Goal: Information Seeking & Learning: Learn about a topic

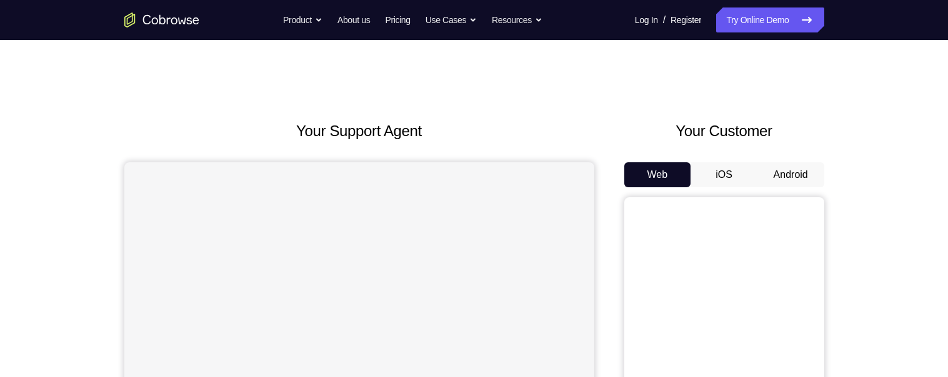
click at [805, 172] on button "Android" at bounding box center [790, 174] width 67 height 25
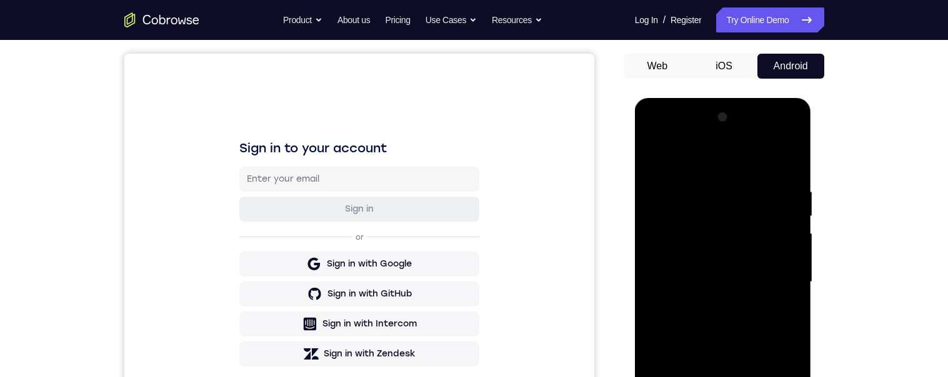
scroll to position [252, 0]
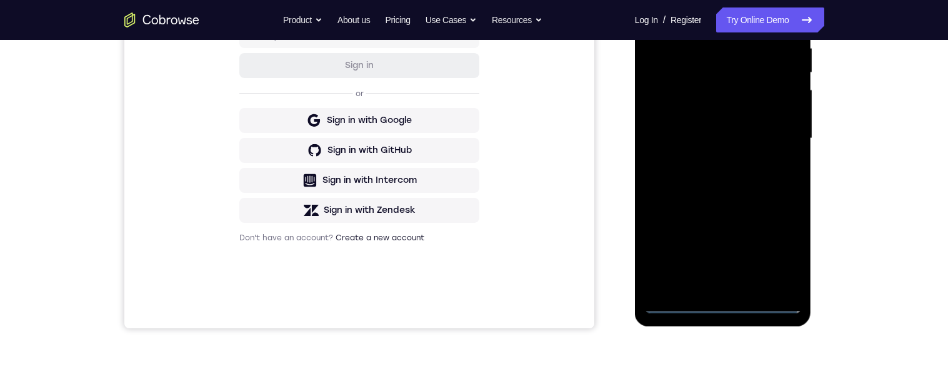
click at [727, 295] on div at bounding box center [722, 139] width 157 height 350
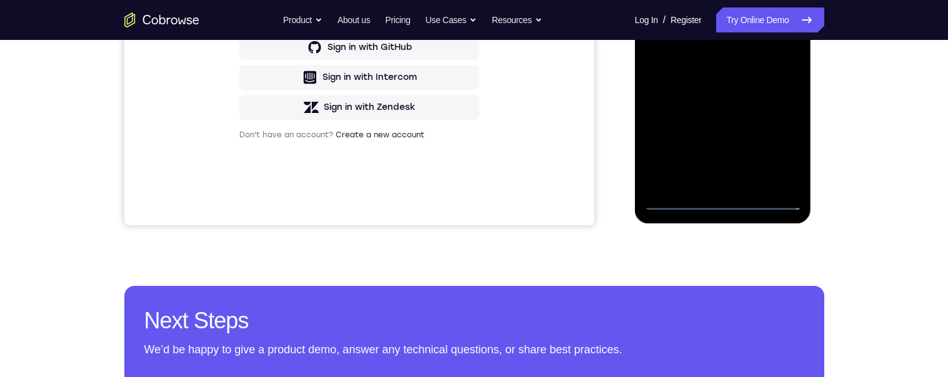
click at [721, 198] on div at bounding box center [722, 36] width 157 height 350
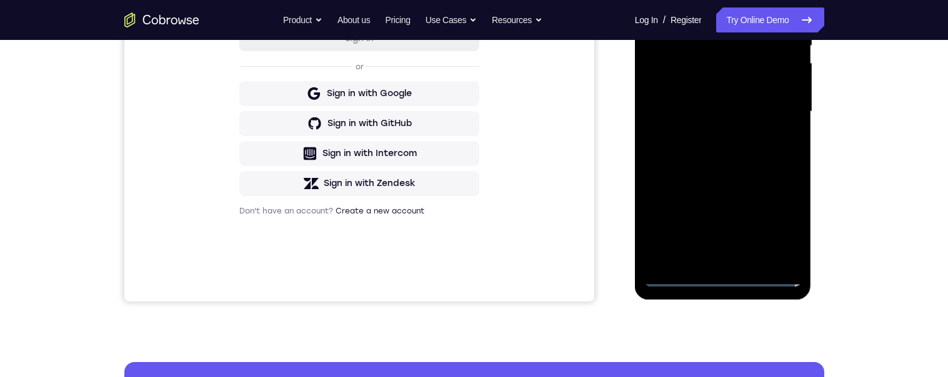
click at [779, 224] on div at bounding box center [722, 112] width 157 height 350
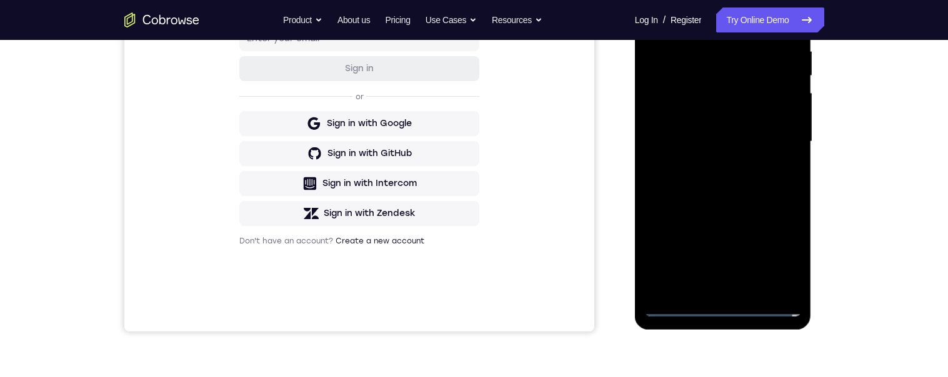
scroll to position [114, 0]
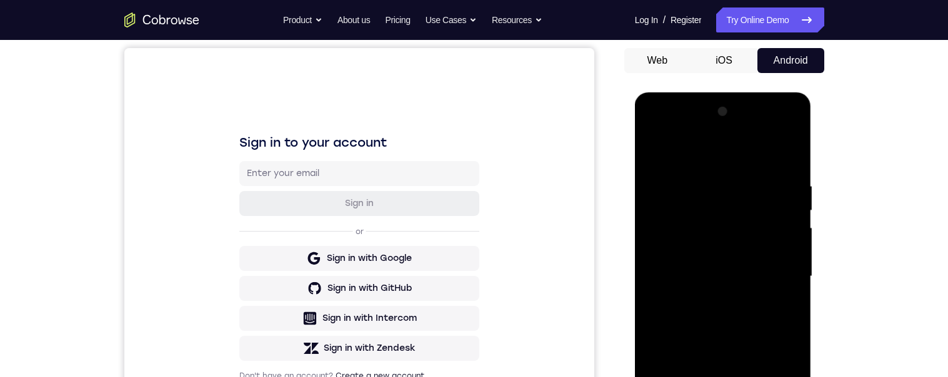
click at [697, 153] on div at bounding box center [722, 277] width 157 height 350
click at [777, 272] on div at bounding box center [722, 277] width 157 height 350
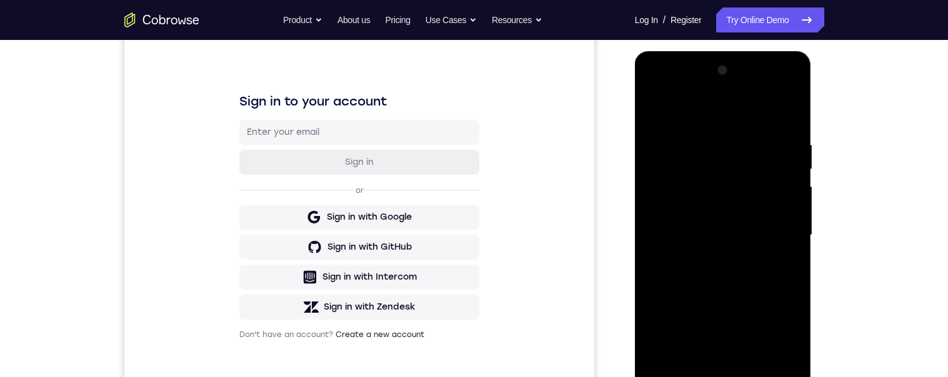
click at [709, 260] on div at bounding box center [722, 236] width 157 height 350
click at [745, 224] on div at bounding box center [722, 236] width 157 height 350
click at [692, 216] on div at bounding box center [722, 236] width 157 height 350
click at [762, 236] on div at bounding box center [722, 236] width 157 height 350
click at [776, 273] on div at bounding box center [722, 236] width 157 height 350
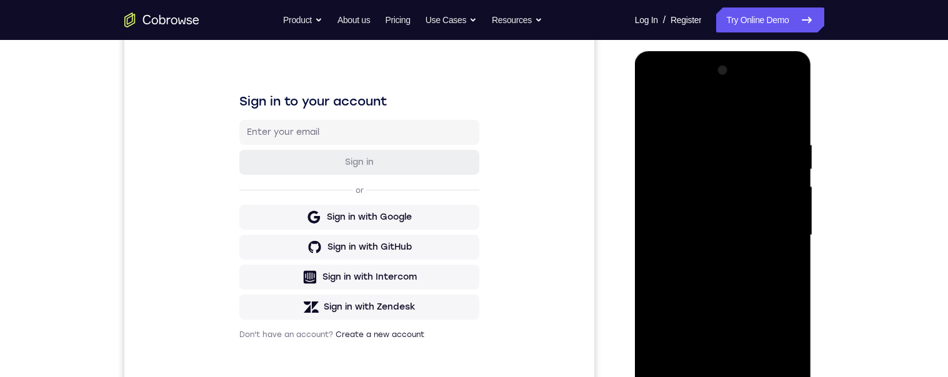
click at [901, 274] on div "Your Support Agent Your Customer Web iOS Android Next Steps We’d be happy to gi…" at bounding box center [474, 296] width 948 height 824
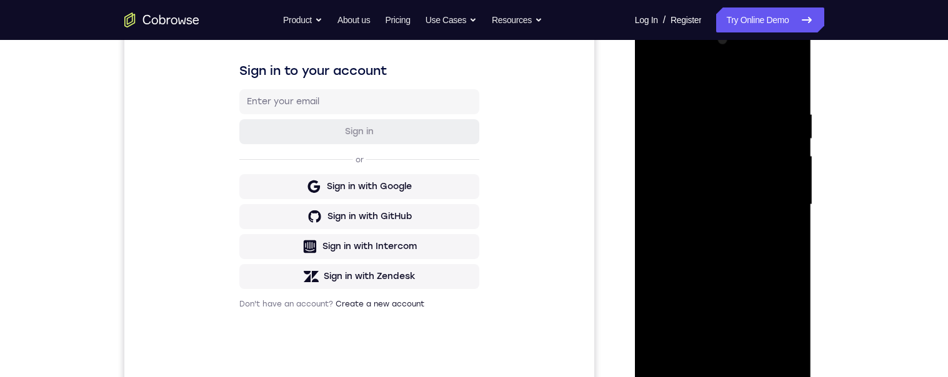
scroll to position [198, 0]
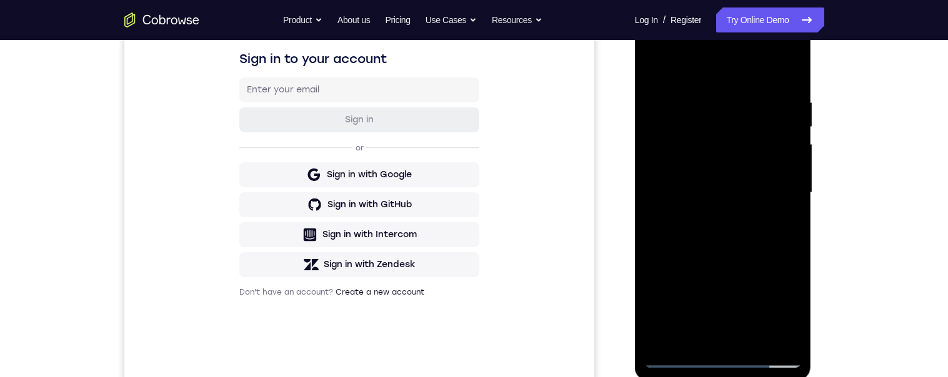
click at [751, 244] on div at bounding box center [722, 193] width 157 height 350
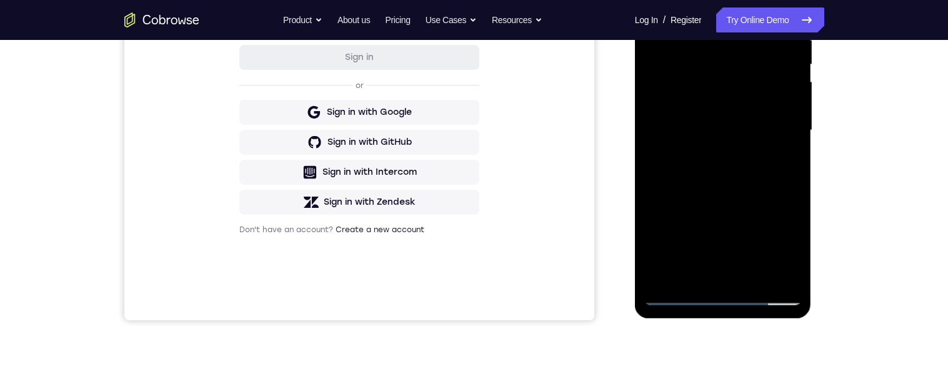
scroll to position [230, 0]
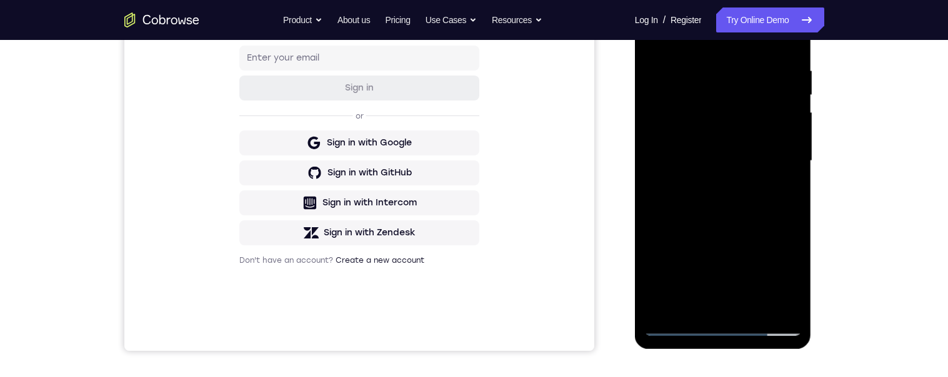
click at [758, 304] on div at bounding box center [722, 161] width 157 height 350
click at [755, 228] on div at bounding box center [722, 161] width 157 height 350
click at [732, 256] on div at bounding box center [722, 161] width 157 height 350
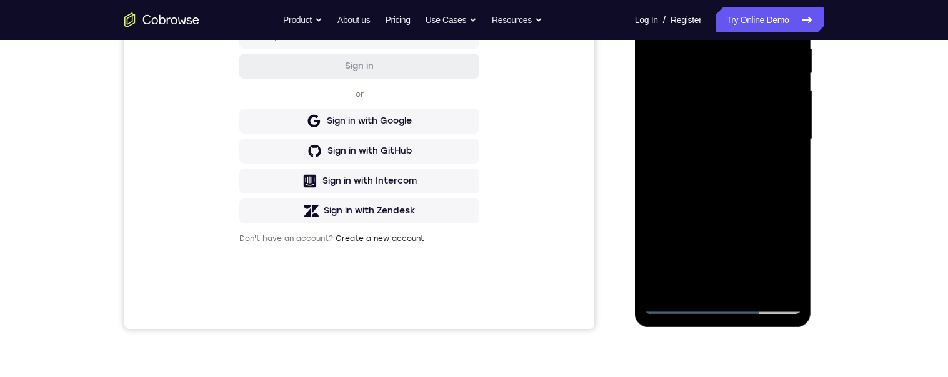
scroll to position [253, 0]
click at [781, 169] on div at bounding box center [722, 138] width 157 height 350
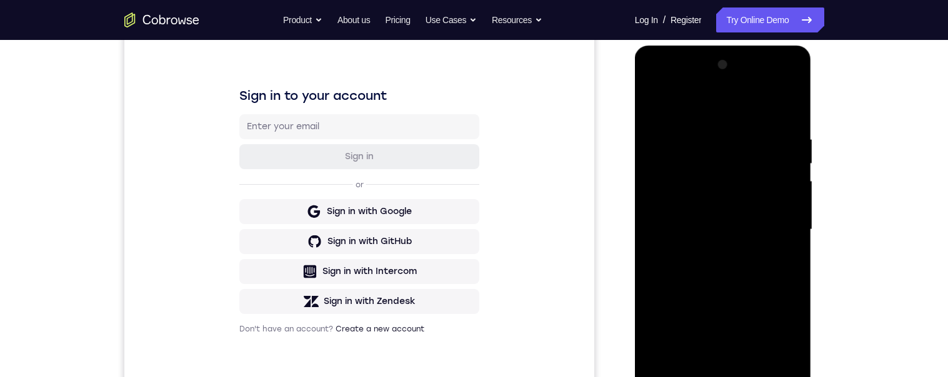
click at [653, 106] on div at bounding box center [722, 230] width 157 height 350
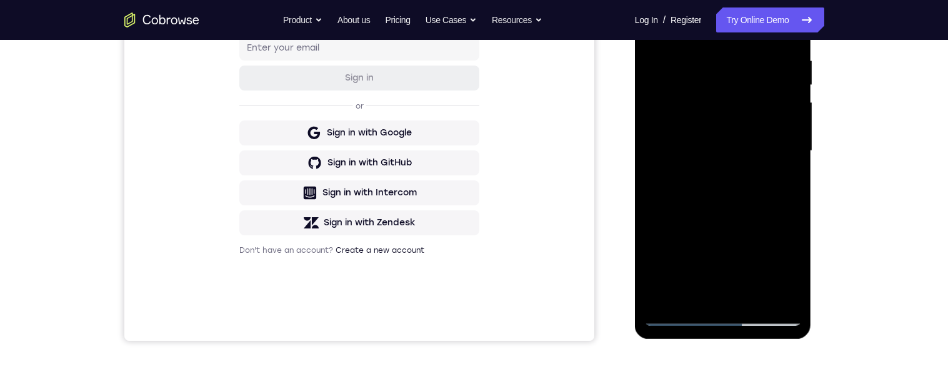
scroll to position [242, 0]
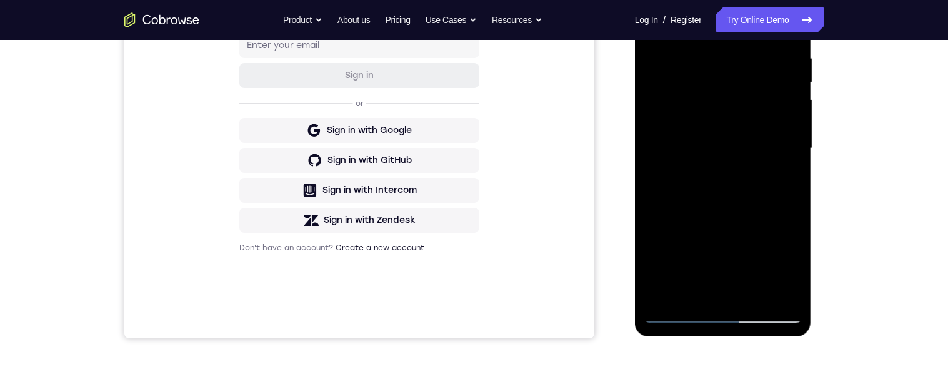
click at [717, 186] on div at bounding box center [722, 149] width 157 height 350
click at [777, 180] on div at bounding box center [722, 149] width 157 height 350
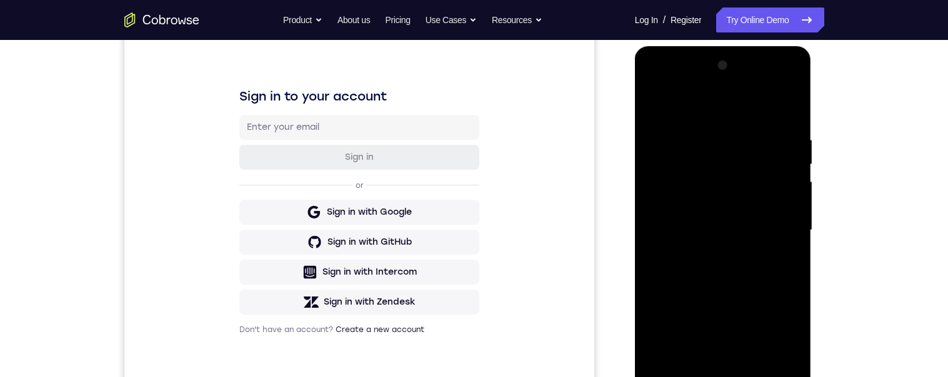
scroll to position [111, 0]
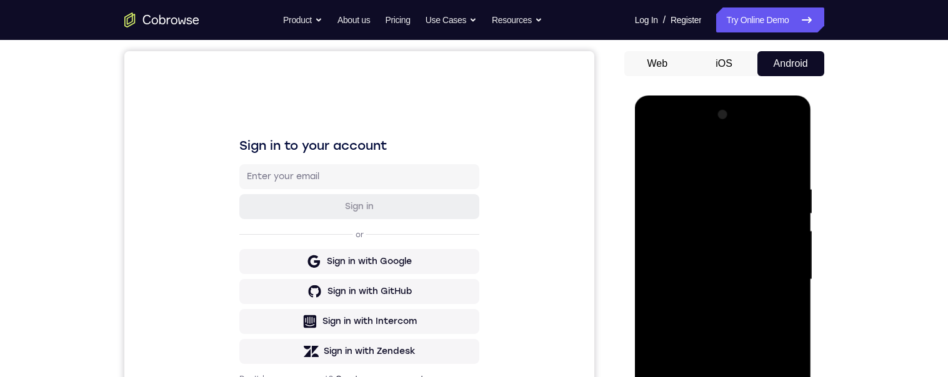
click at [858, 260] on div "Your Support Agent Your Customer Web iOS Android Next Steps We’d be happy to gi…" at bounding box center [474, 341] width 800 height 824
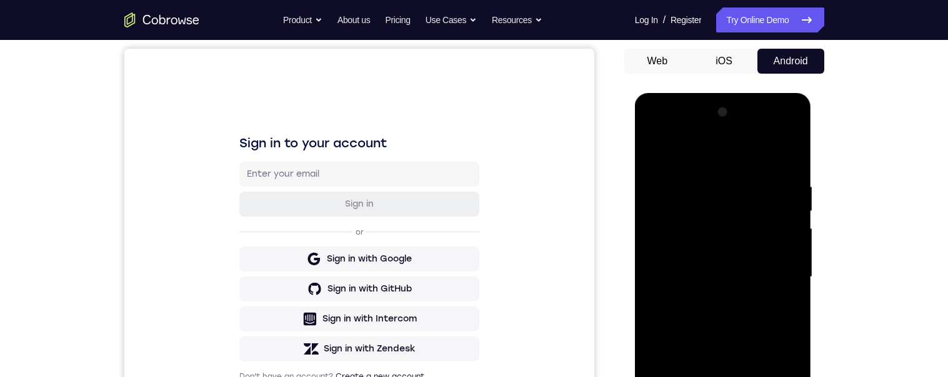
click at [650, 156] on div at bounding box center [722, 277] width 157 height 350
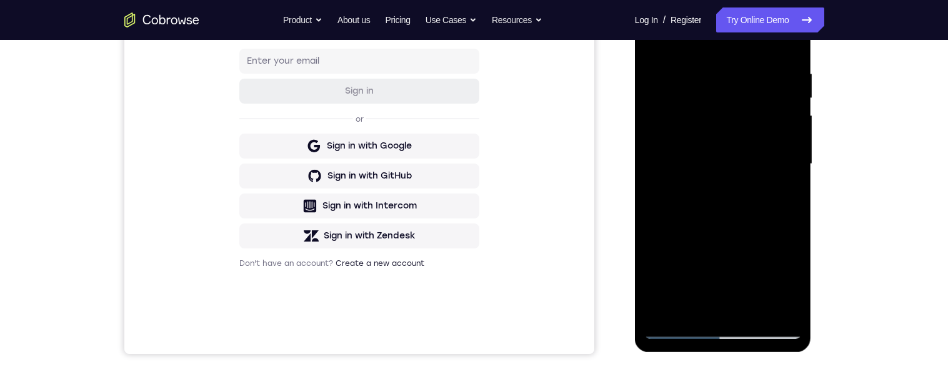
click at [731, 281] on div at bounding box center [722, 164] width 157 height 350
click at [783, 196] on div at bounding box center [722, 164] width 157 height 350
click at [784, 194] on div at bounding box center [722, 164] width 157 height 350
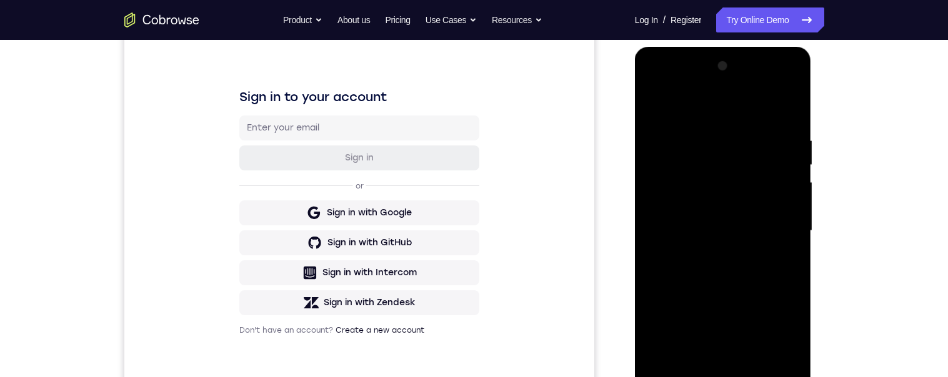
scroll to position [85, 0]
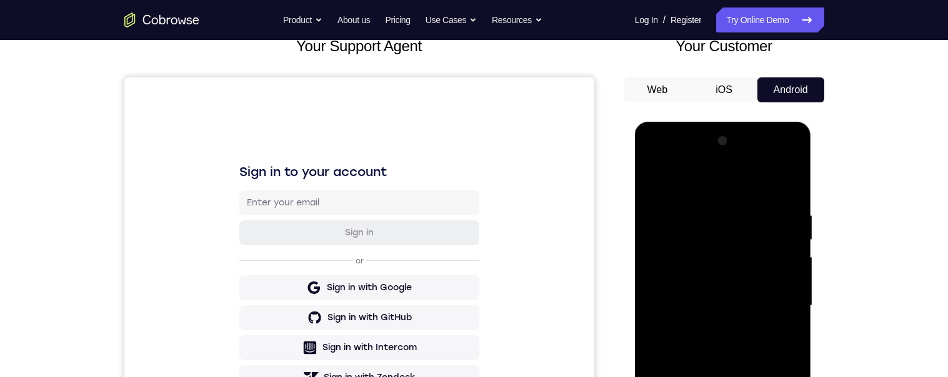
click at [653, 182] on div at bounding box center [722, 306] width 157 height 350
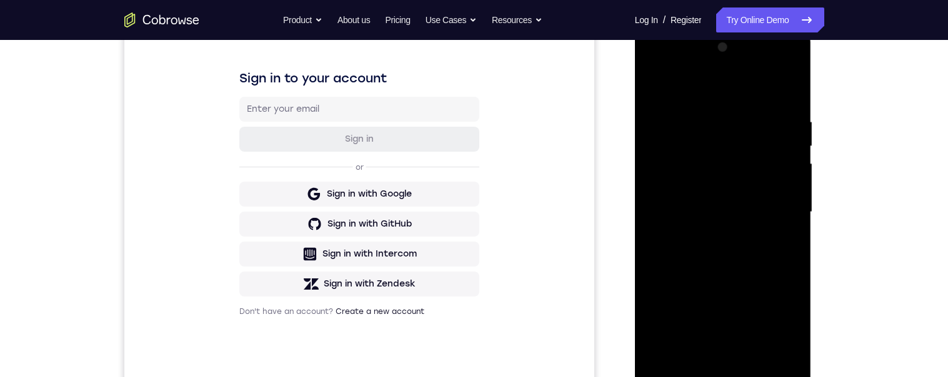
scroll to position [236, 0]
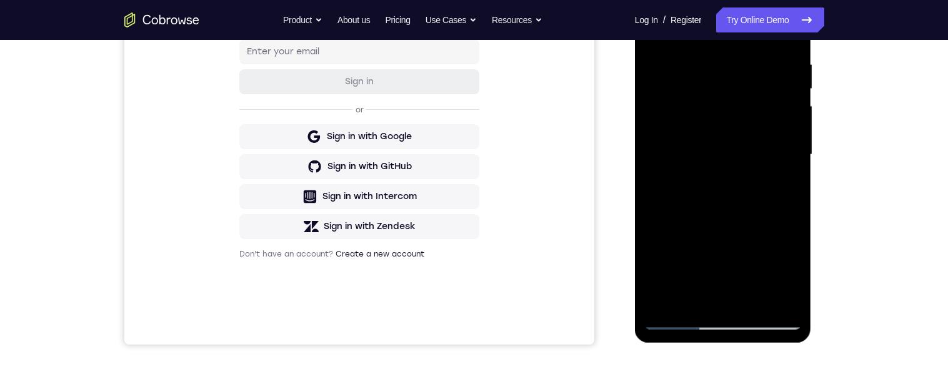
click at [715, 137] on div at bounding box center [722, 155] width 157 height 350
click at [712, 192] on div at bounding box center [722, 155] width 157 height 350
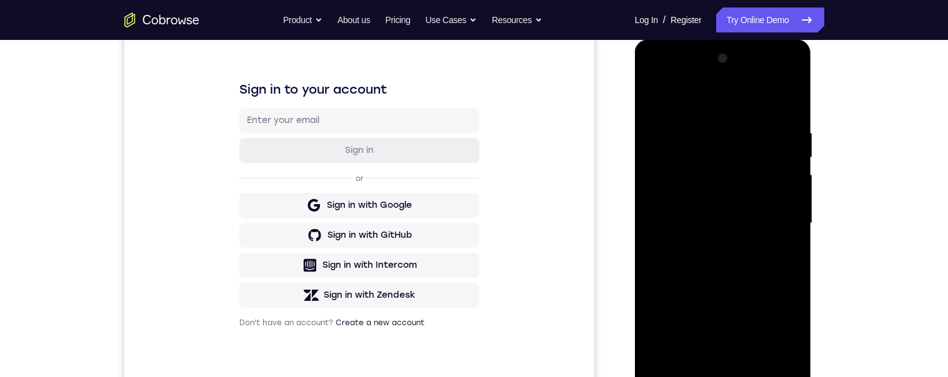
click at [792, 99] on div at bounding box center [722, 224] width 157 height 350
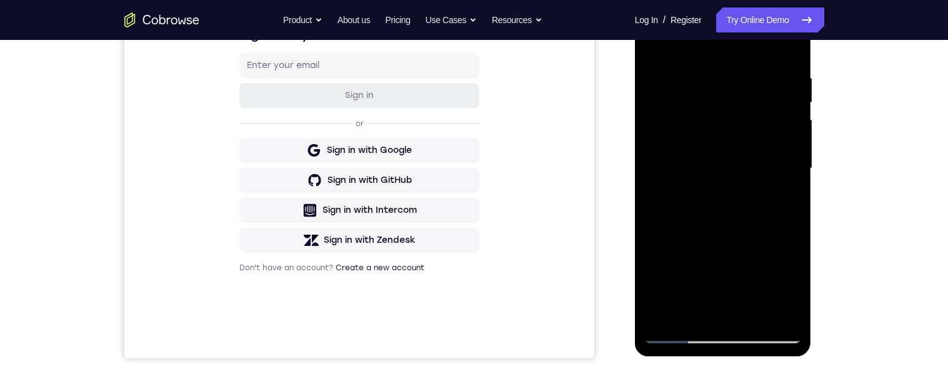
scroll to position [231, 0]
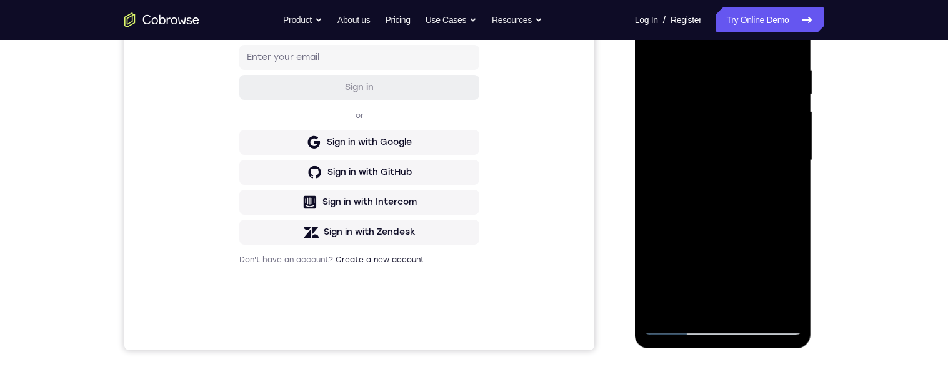
click at [652, 39] on div at bounding box center [722, 161] width 157 height 350
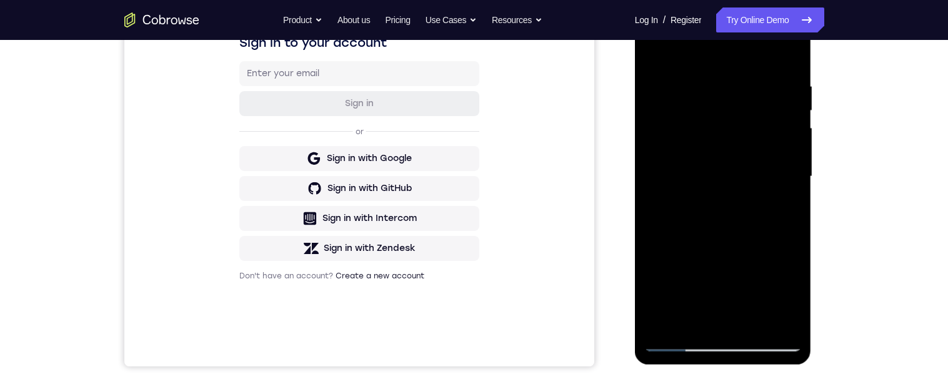
click at [715, 242] on div at bounding box center [722, 177] width 157 height 350
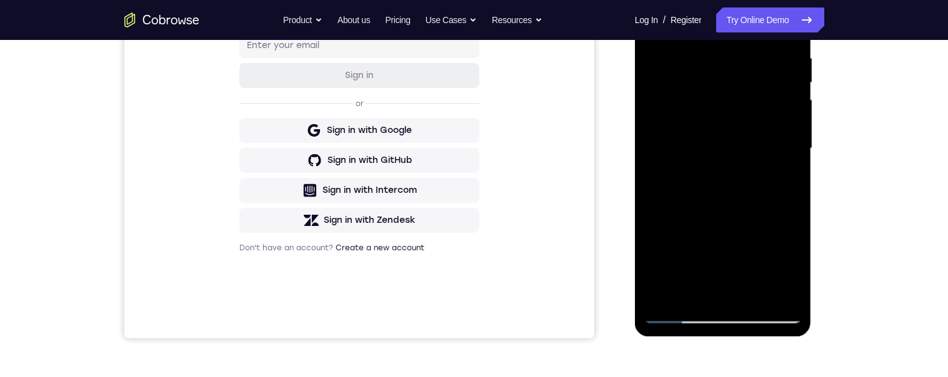
click at [789, 264] on div at bounding box center [722, 149] width 157 height 350
click at [785, 179] on div at bounding box center [722, 149] width 157 height 350
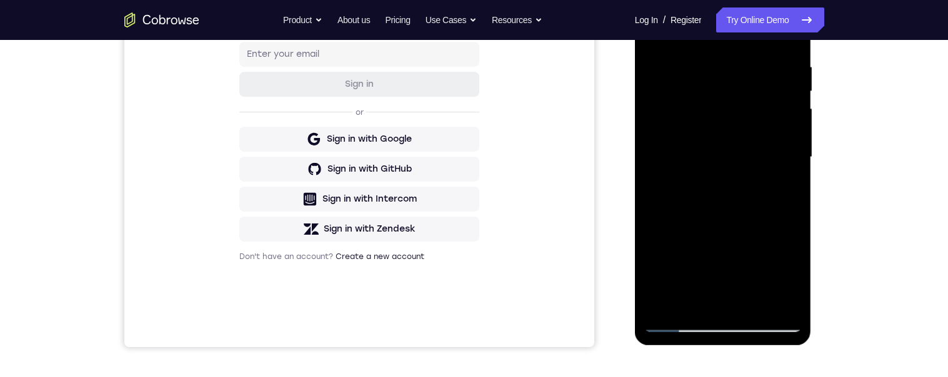
click at [651, 36] on div at bounding box center [722, 158] width 157 height 350
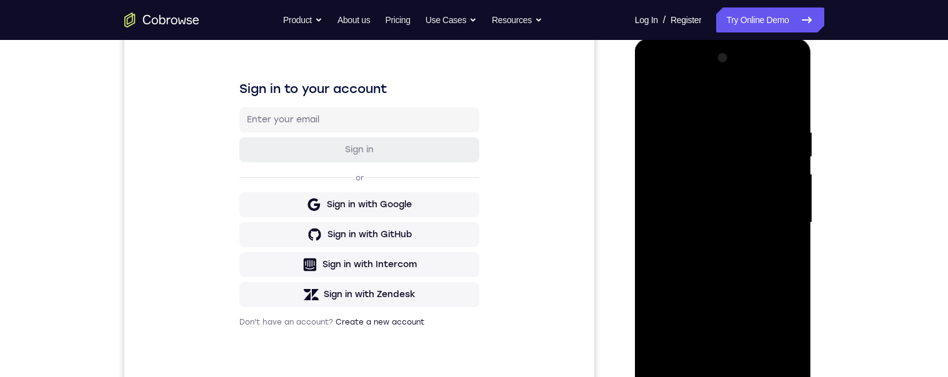
click at [708, 202] on div at bounding box center [722, 223] width 157 height 350
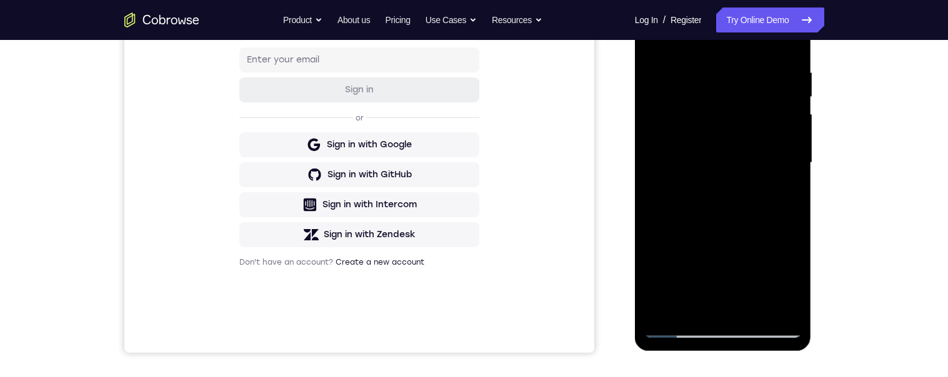
scroll to position [265, 0]
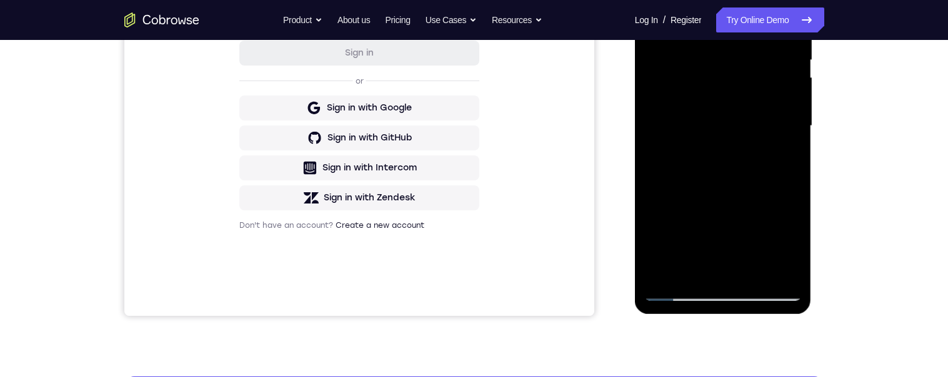
click at [780, 161] on div at bounding box center [722, 126] width 157 height 350
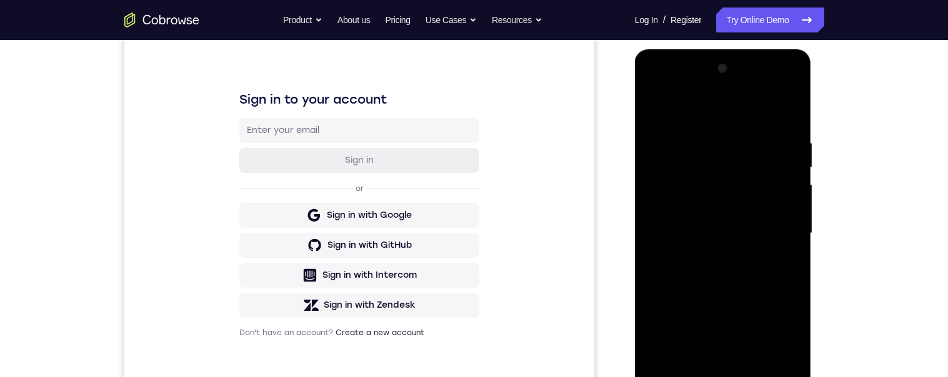
scroll to position [154, 0]
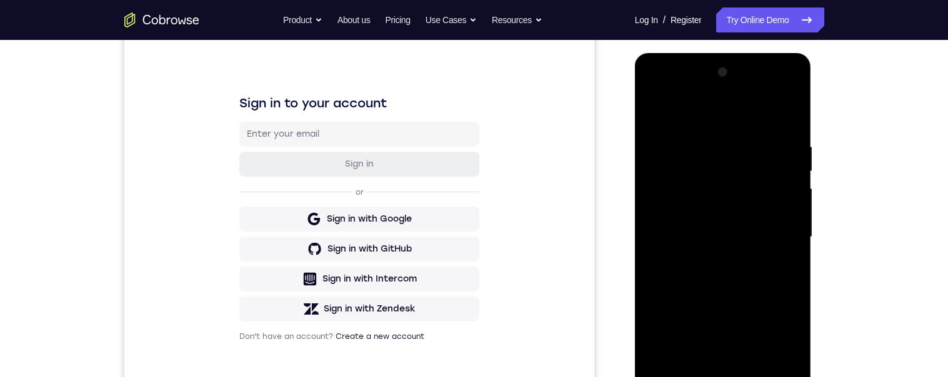
click at [781, 269] on div at bounding box center [722, 237] width 157 height 350
click at [647, 120] on div at bounding box center [722, 237] width 157 height 350
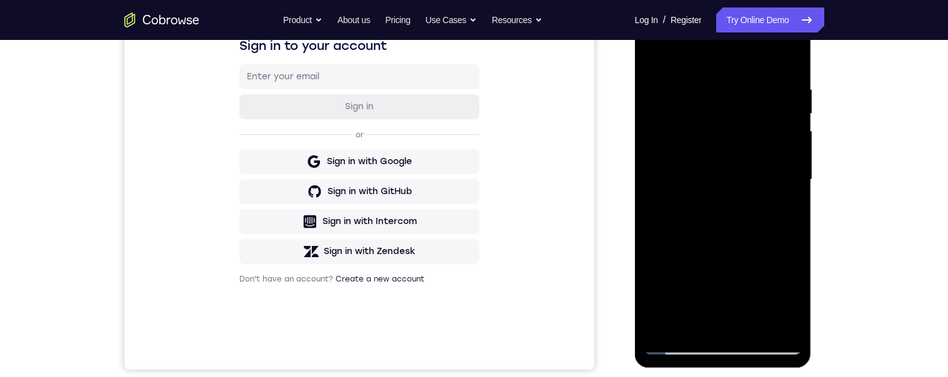
scroll to position [236, 0]
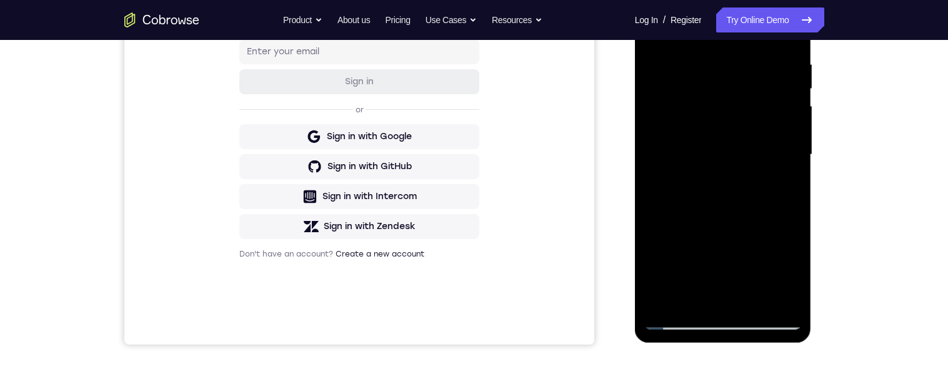
click at [741, 251] on div at bounding box center [722, 155] width 157 height 350
click at [781, 189] on div at bounding box center [722, 156] width 157 height 350
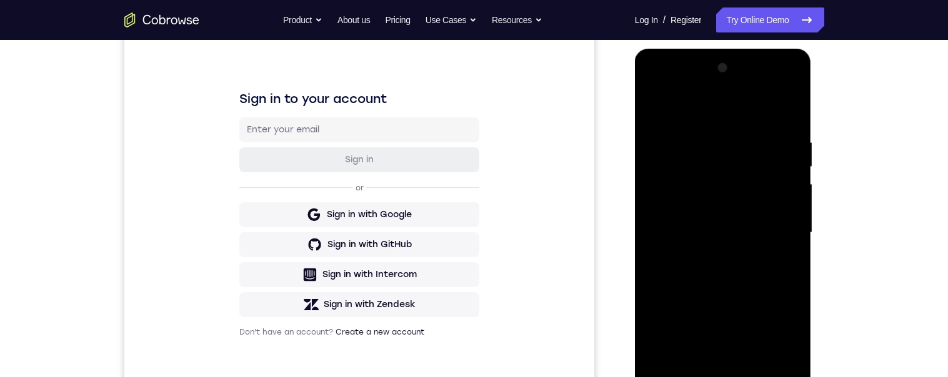
click at [652, 111] on div at bounding box center [722, 233] width 157 height 350
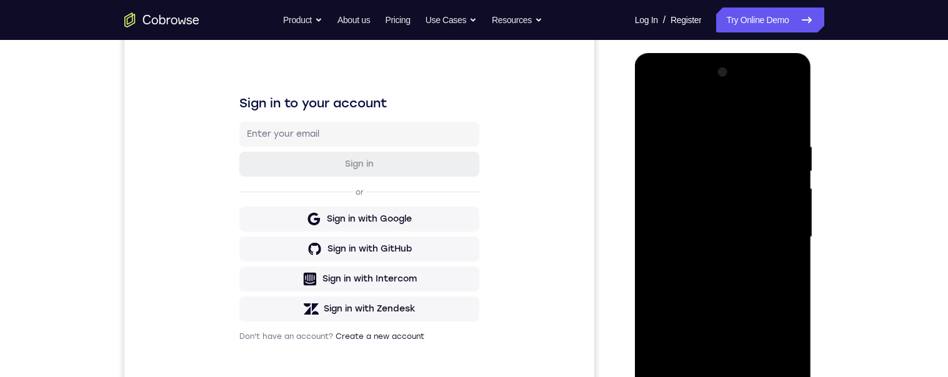
scroll to position [252, 0]
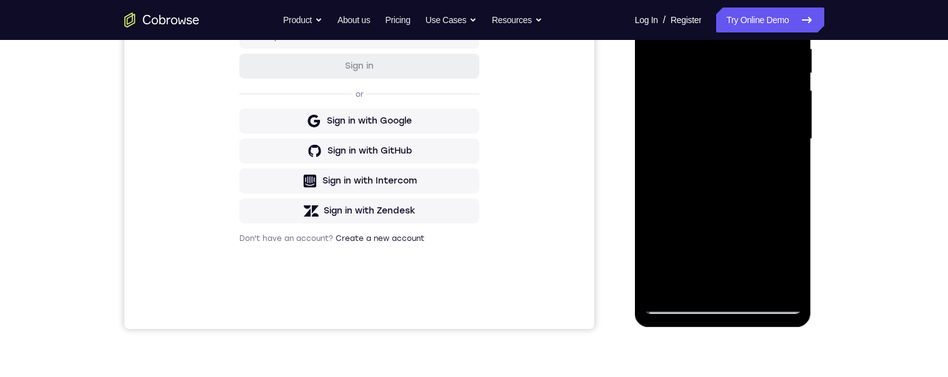
click at [724, 264] on div at bounding box center [722, 139] width 157 height 350
click at [783, 166] on div at bounding box center [722, 139] width 157 height 350
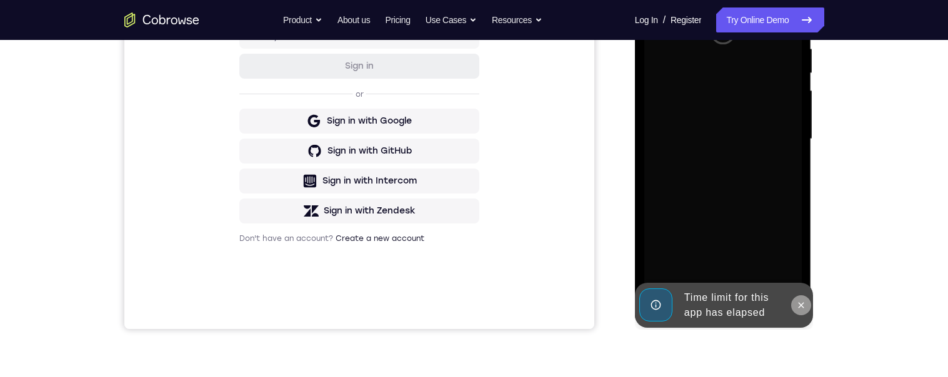
click at [799, 310] on button at bounding box center [801, 306] width 20 height 20
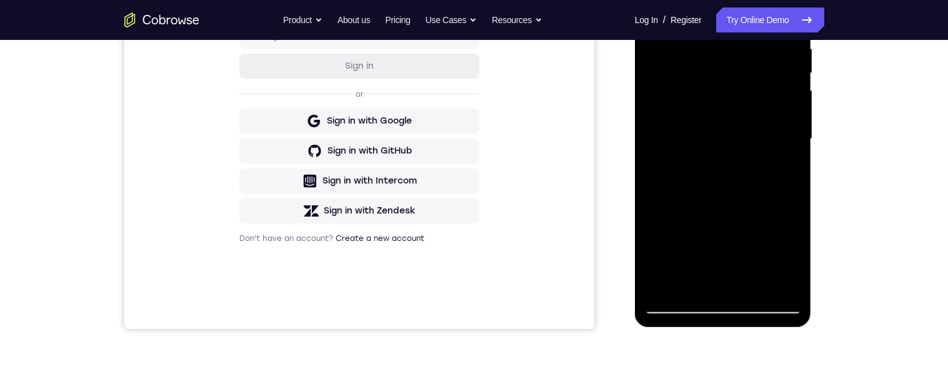
scroll to position [254, 0]
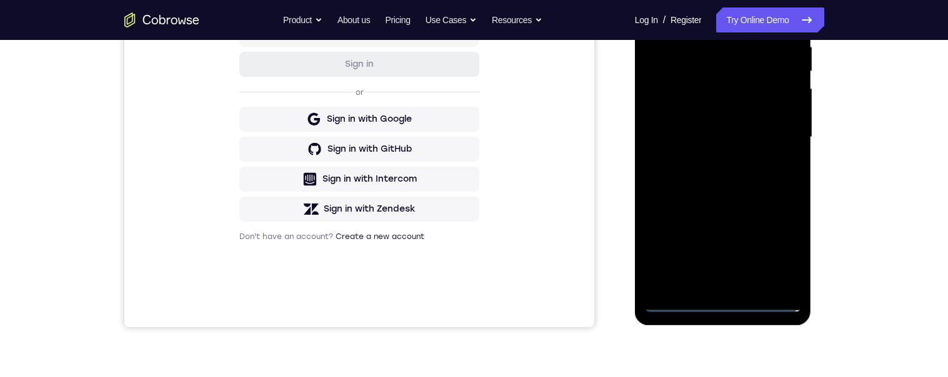
click at [725, 301] on div at bounding box center [722, 138] width 157 height 350
click at [782, 257] on div at bounding box center [722, 138] width 157 height 350
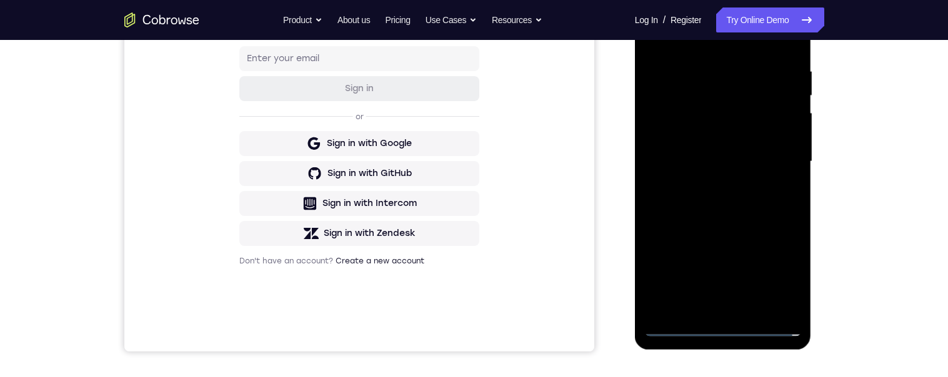
click at [709, 44] on div at bounding box center [722, 162] width 157 height 350
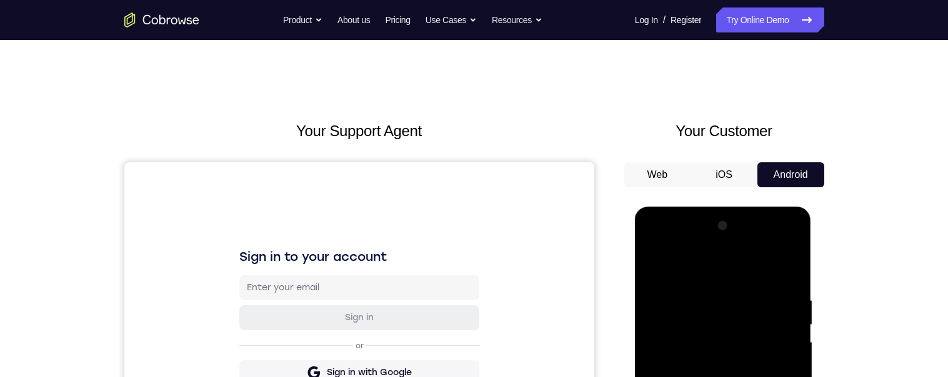
scroll to position [92, 0]
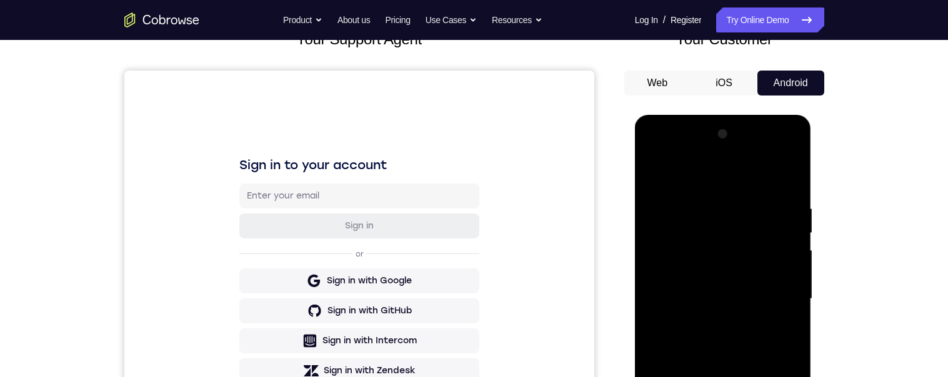
click at [777, 297] on div at bounding box center [722, 299] width 157 height 350
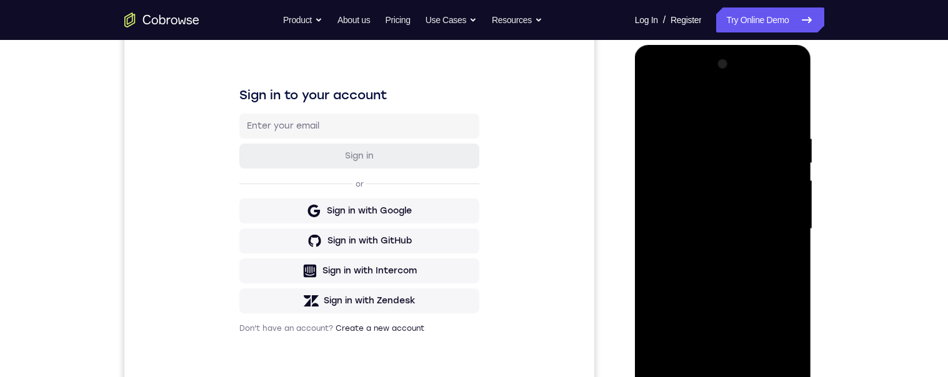
scroll to position [237, 0]
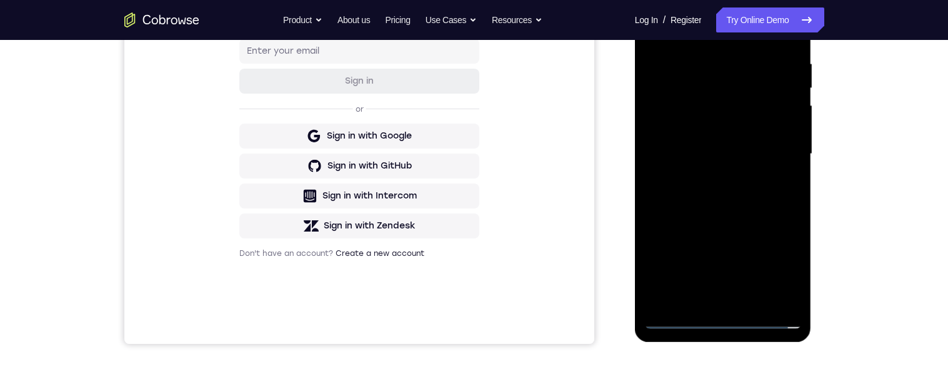
click at [711, 301] on div at bounding box center [722, 154] width 157 height 350
click at [777, 142] on div at bounding box center [722, 154] width 157 height 350
click at [692, 133] on div at bounding box center [722, 154] width 157 height 350
click at [760, 155] on div at bounding box center [722, 154] width 157 height 350
click at [757, 206] on div at bounding box center [722, 154] width 157 height 350
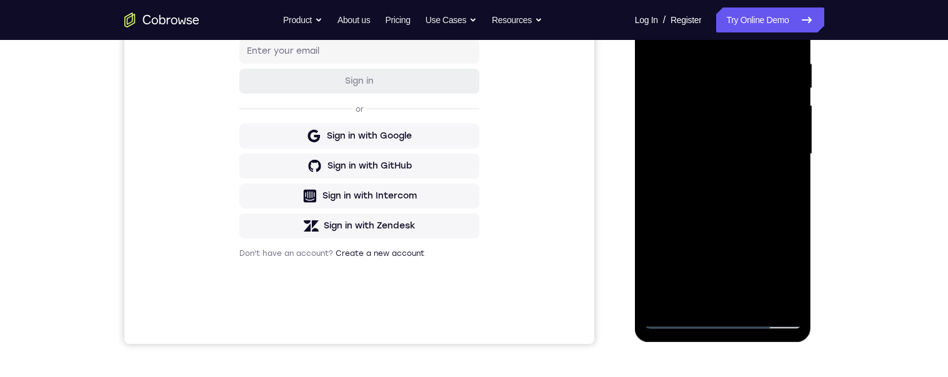
click at [758, 304] on div at bounding box center [722, 154] width 157 height 350
click at [759, 219] on div at bounding box center [722, 154] width 157 height 350
click at [732, 172] on div at bounding box center [722, 154] width 157 height 350
click at [789, 276] on div at bounding box center [722, 154] width 157 height 350
click at [784, 186] on div at bounding box center [722, 154] width 157 height 350
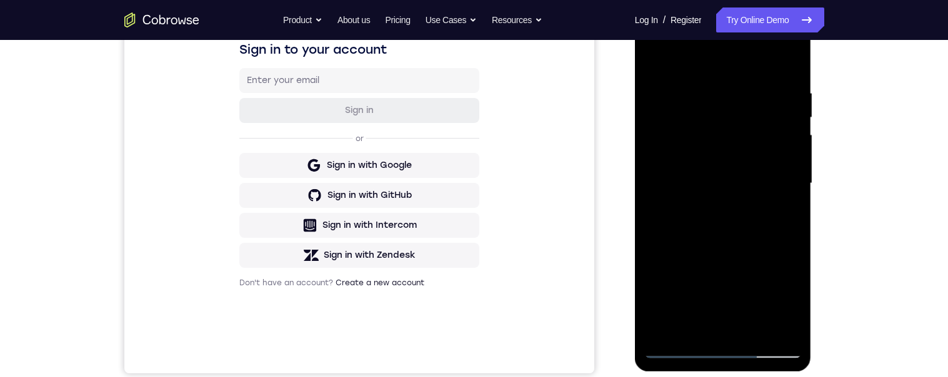
scroll to position [199, 0]
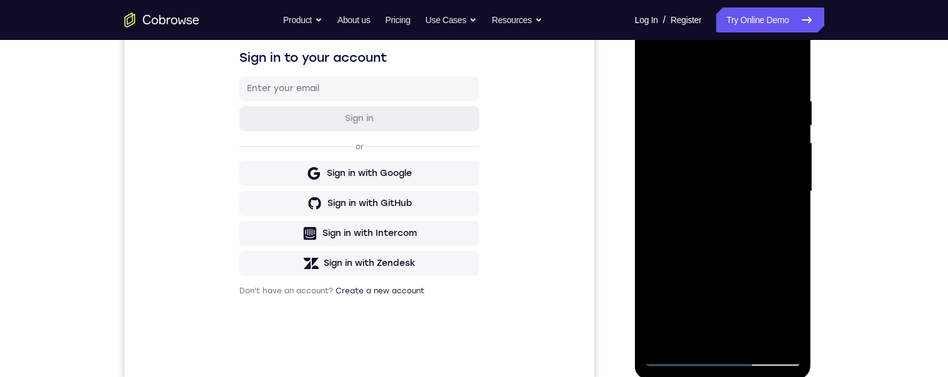
click at [774, 186] on div at bounding box center [722, 192] width 157 height 350
click at [746, 291] on div at bounding box center [722, 192] width 157 height 350
click at [749, 289] on div at bounding box center [722, 192] width 157 height 350
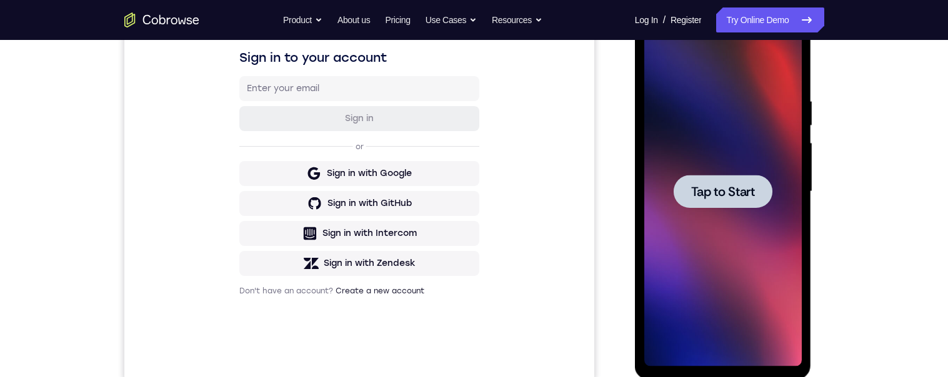
click at [732, 194] on span "Tap to Start" at bounding box center [723, 192] width 64 height 12
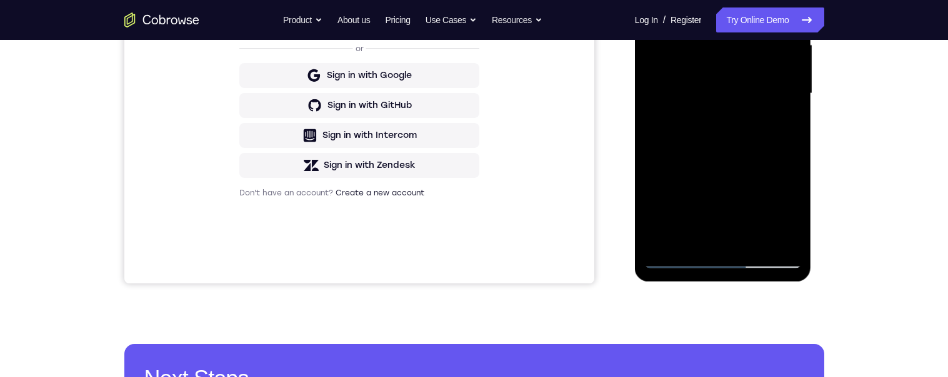
scroll to position [304, 0]
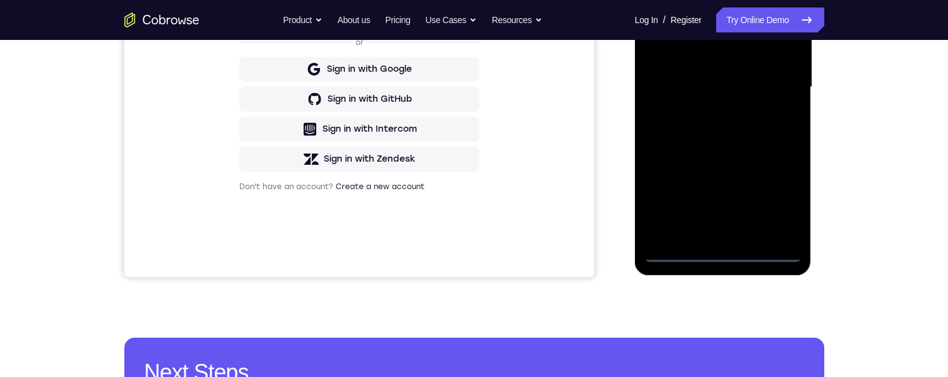
click at [721, 254] on div at bounding box center [722, 88] width 157 height 350
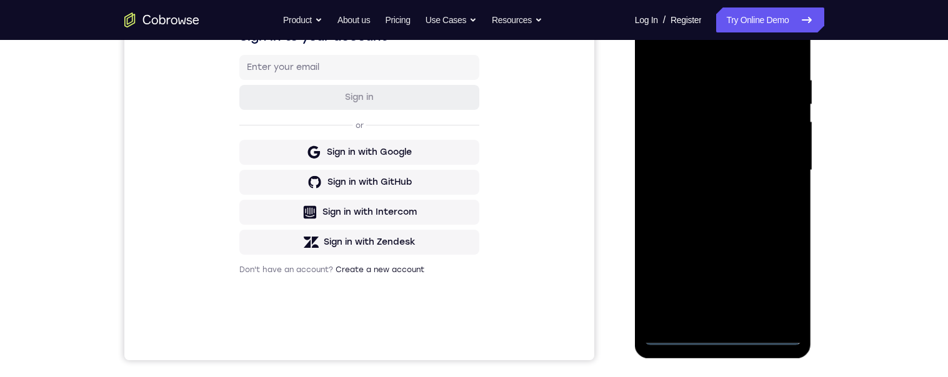
click at [779, 284] on div at bounding box center [722, 171] width 157 height 350
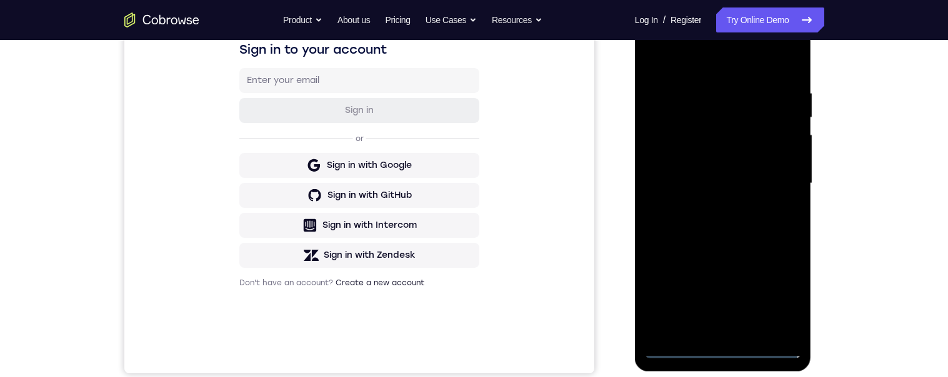
click at [723, 67] on div at bounding box center [722, 184] width 157 height 350
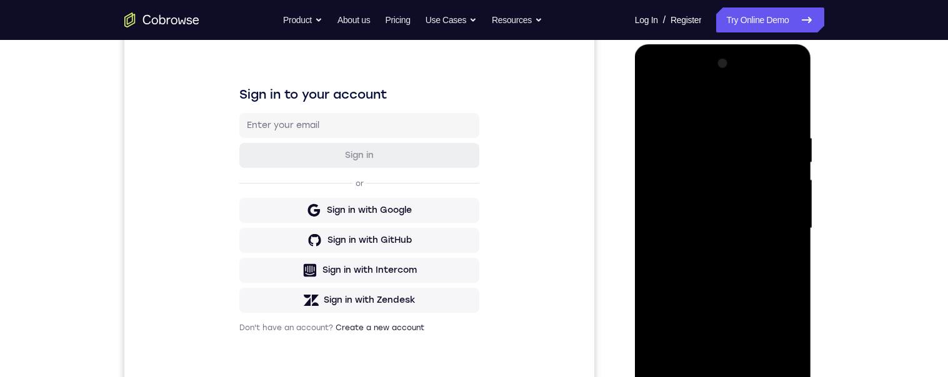
click at [777, 218] on div at bounding box center [722, 229] width 157 height 350
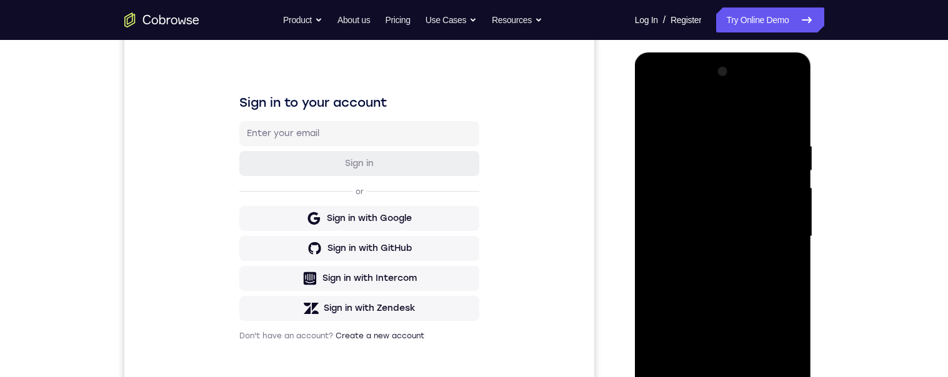
scroll to position [197, 0]
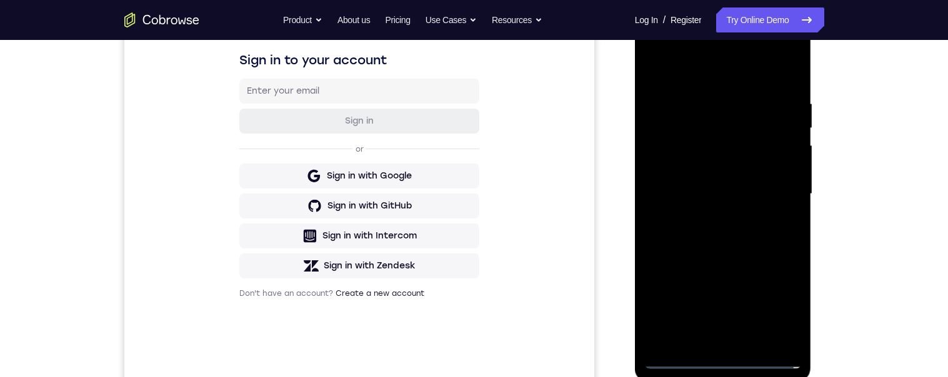
click at [710, 344] on div at bounding box center [722, 194] width 157 height 350
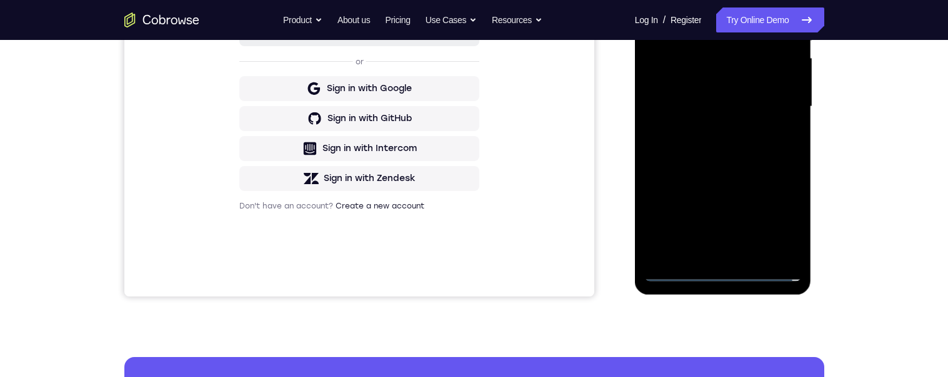
click at [779, 95] on div at bounding box center [722, 107] width 157 height 350
click at [726, 81] on div at bounding box center [722, 107] width 157 height 350
click at [776, 111] on div at bounding box center [722, 107] width 157 height 350
click at [769, 153] on div at bounding box center [722, 107] width 157 height 350
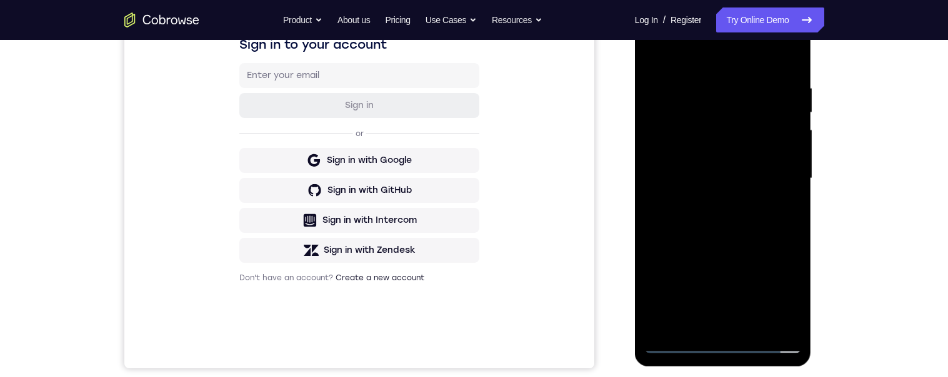
click at [781, 228] on div at bounding box center [722, 179] width 157 height 350
click at [792, 211] on div at bounding box center [722, 179] width 157 height 350
click at [834, 272] on div "Your Support Agent Your Customer Web iOS Android Next Steps We’d be happy to gi…" at bounding box center [474, 240] width 800 height 824
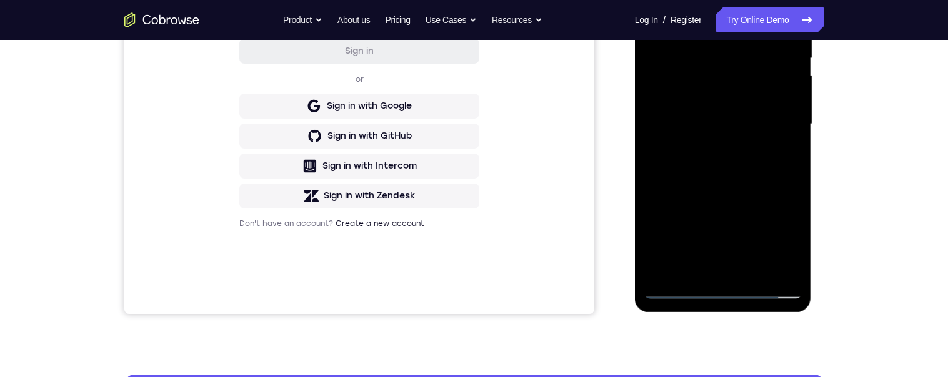
click at [757, 270] on div at bounding box center [722, 124] width 157 height 350
click at [767, 189] on div at bounding box center [722, 124] width 157 height 350
click at [739, 106] on div at bounding box center [722, 124] width 157 height 350
click at [783, 156] on div at bounding box center [722, 124] width 157 height 350
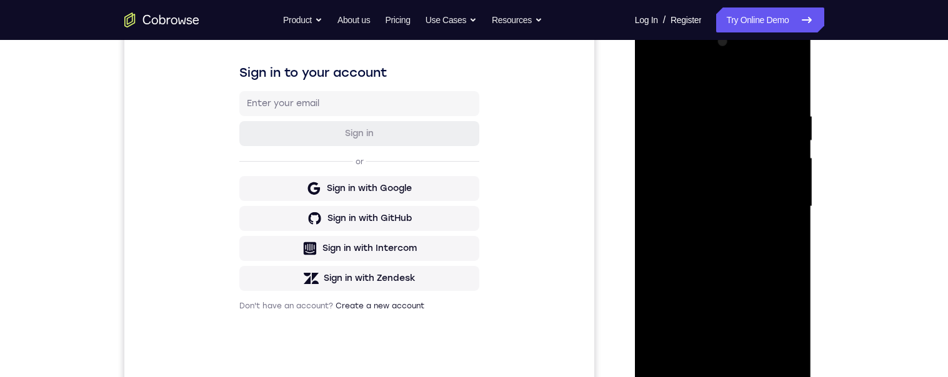
click at [653, 86] on div at bounding box center [722, 207] width 157 height 350
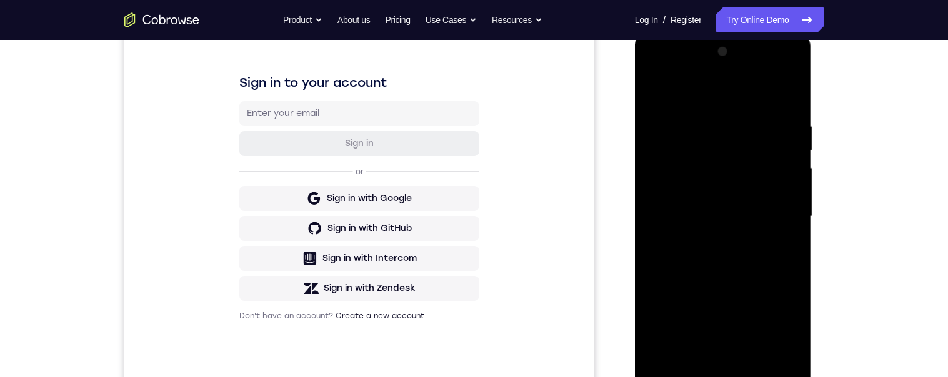
click at [653, 89] on div at bounding box center [722, 217] width 157 height 350
click at [707, 121] on div at bounding box center [722, 217] width 157 height 350
click at [786, 265] on div at bounding box center [722, 217] width 157 height 350
click at [783, 246] on div at bounding box center [722, 217] width 157 height 350
click at [785, 241] on div at bounding box center [722, 217] width 157 height 350
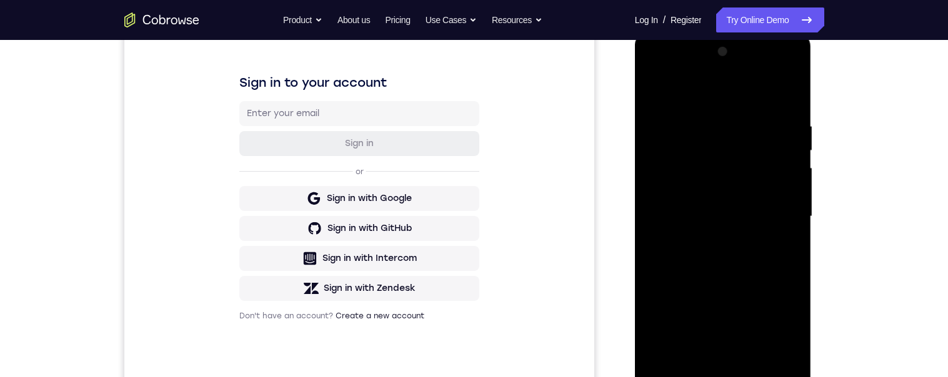
click at [779, 242] on div at bounding box center [722, 217] width 157 height 350
click at [779, 255] on div at bounding box center [722, 217] width 157 height 350
click at [786, 266] on div at bounding box center [722, 217] width 157 height 350
click at [781, 272] on div at bounding box center [722, 217] width 157 height 350
click at [807, 184] on div at bounding box center [723, 218] width 177 height 372
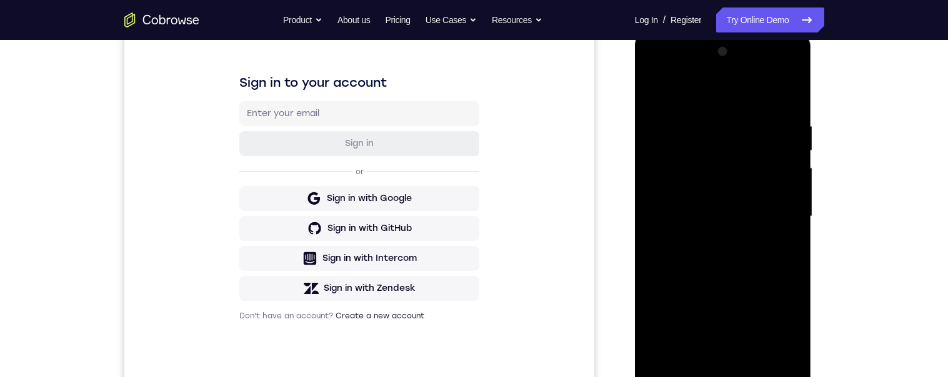
click at [781, 169] on div at bounding box center [722, 217] width 157 height 350
click at [781, 99] on div at bounding box center [722, 217] width 157 height 350
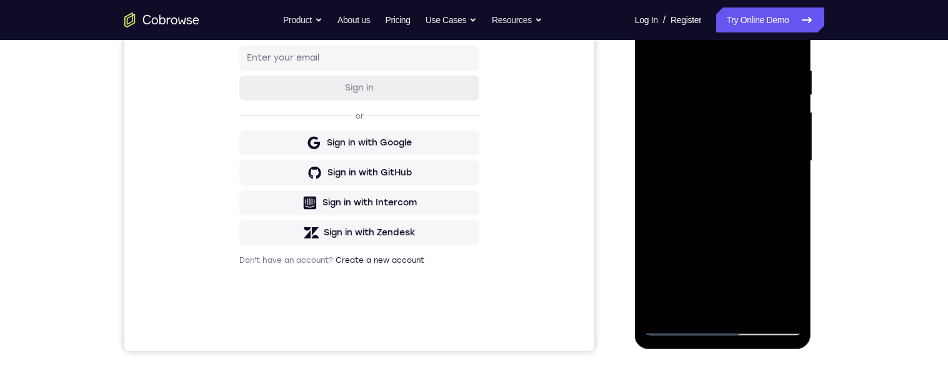
click at [757, 303] on div at bounding box center [722, 161] width 157 height 350
click at [736, 175] on div at bounding box center [722, 161] width 157 height 350
click at [786, 191] on div at bounding box center [722, 161] width 157 height 350
click at [894, 125] on div "Your Support Agent Your Customer Web iOS Android Next Steps We’d be happy to gi…" at bounding box center [474, 221] width 948 height 824
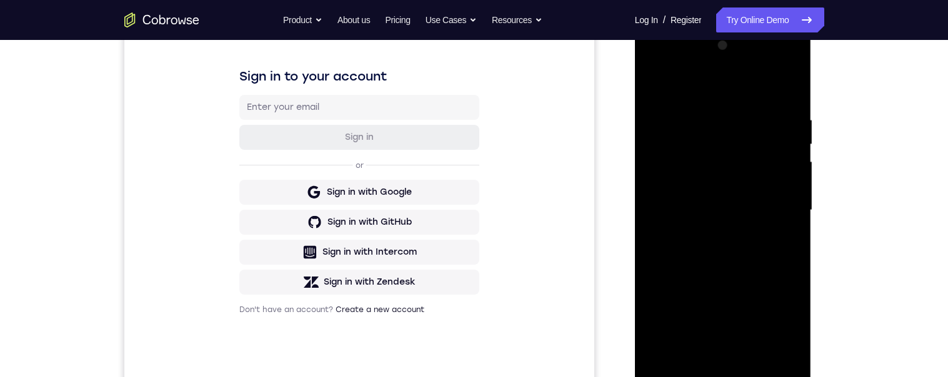
scroll to position [130, 0]
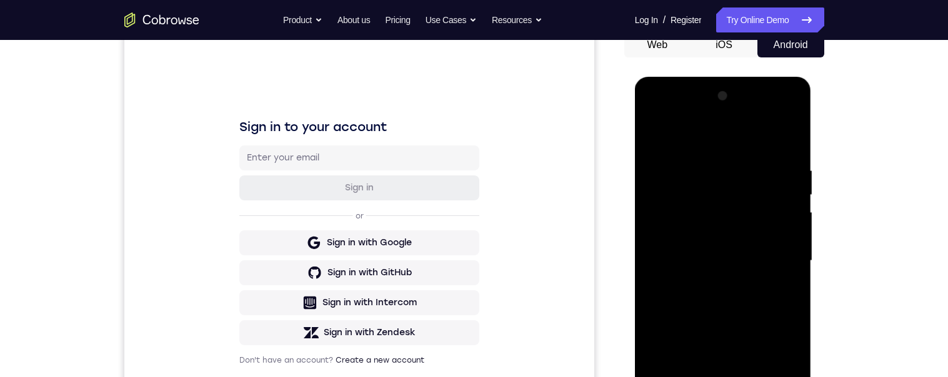
click at [648, 136] on div at bounding box center [722, 261] width 157 height 350
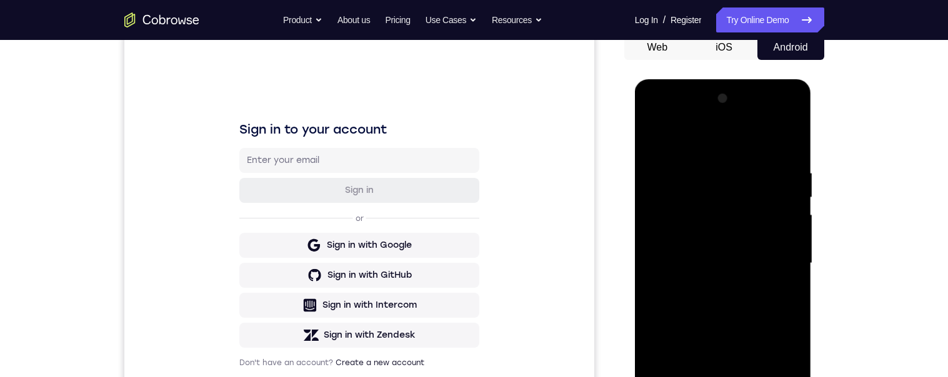
click at [729, 249] on div at bounding box center [722, 264] width 157 height 350
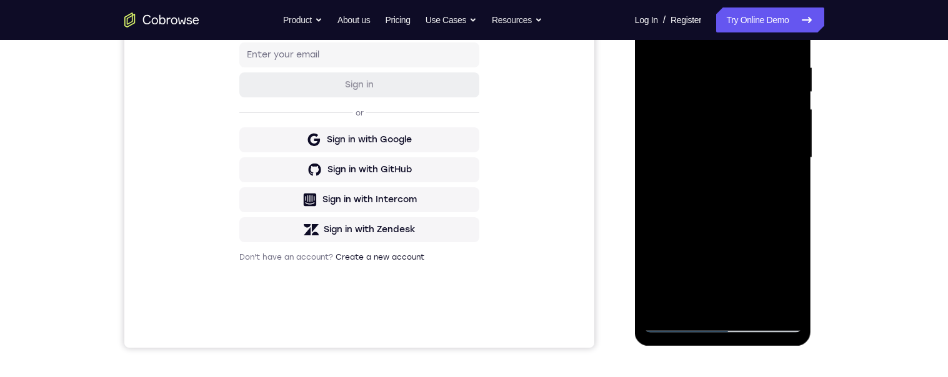
scroll to position [277, 0]
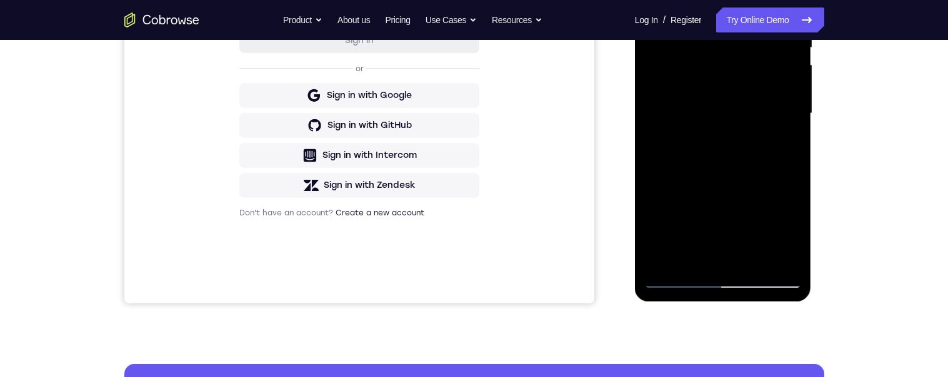
click at [783, 144] on div at bounding box center [722, 114] width 157 height 350
click at [691, 257] on div at bounding box center [722, 114] width 157 height 350
click at [769, 186] on div at bounding box center [722, 114] width 157 height 350
click at [771, 186] on div at bounding box center [722, 114] width 157 height 350
click at [773, 187] on div at bounding box center [722, 114] width 157 height 350
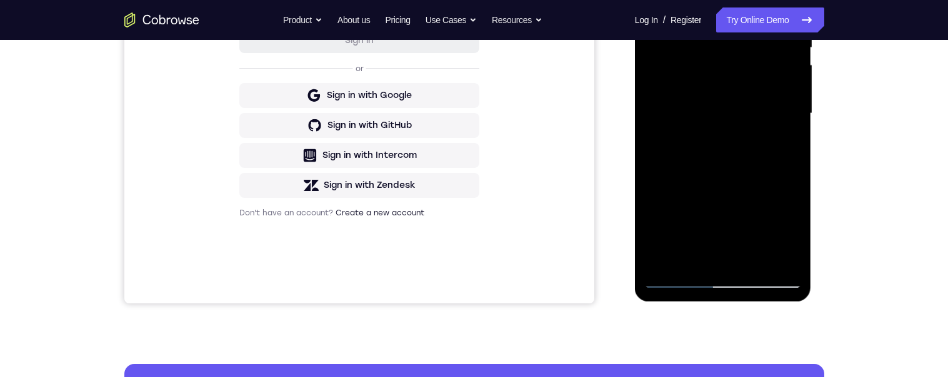
click at [781, 137] on div at bounding box center [722, 114] width 157 height 350
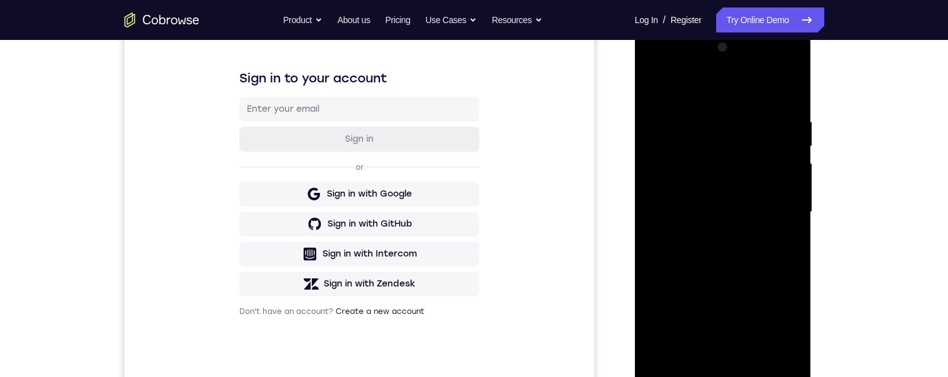
click at [651, 94] on div at bounding box center [722, 212] width 157 height 350
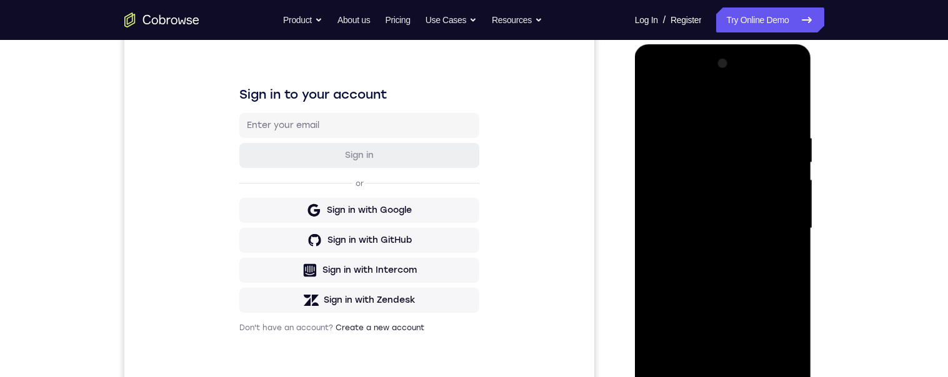
scroll to position [189, 0]
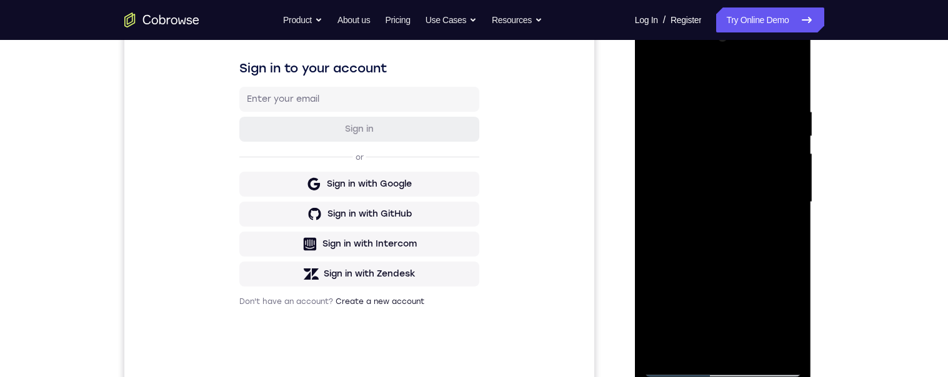
click at [730, 216] on div at bounding box center [722, 202] width 157 height 350
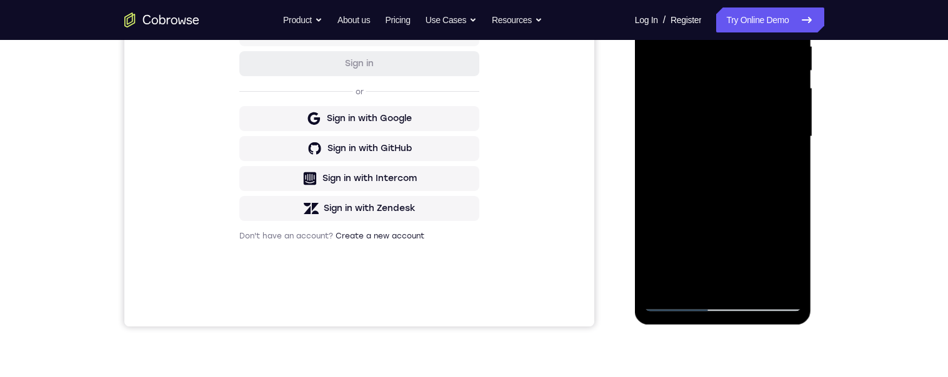
scroll to position [251, 0]
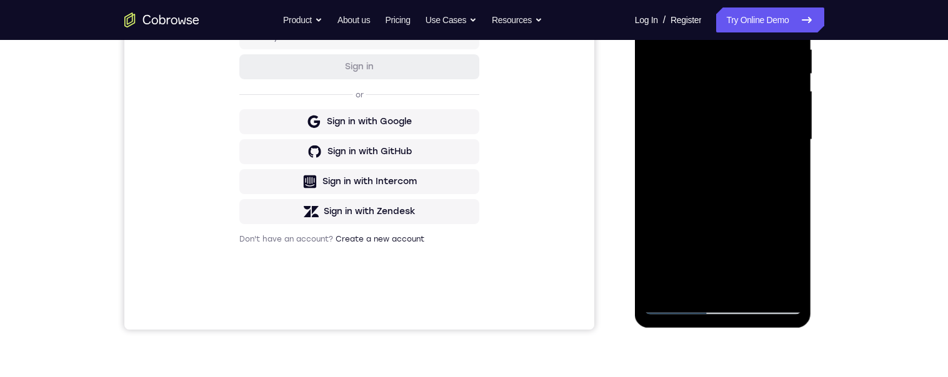
click at [791, 263] on div at bounding box center [722, 140] width 157 height 350
click at [792, 263] on div at bounding box center [722, 140] width 157 height 350
click at [782, 174] on div at bounding box center [722, 140] width 157 height 350
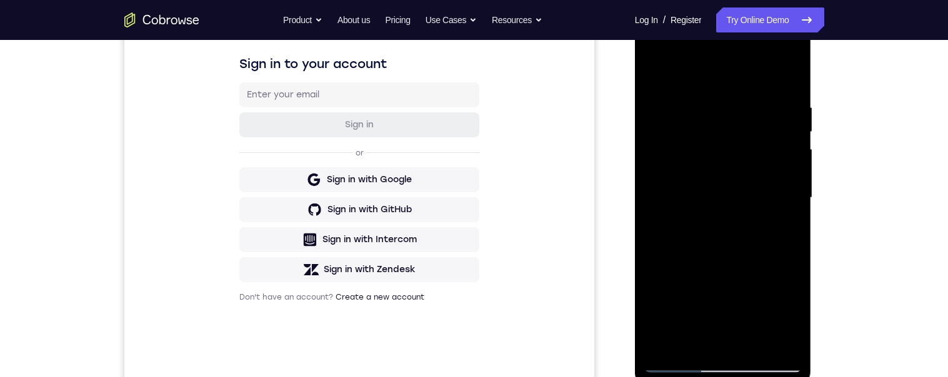
scroll to position [186, 0]
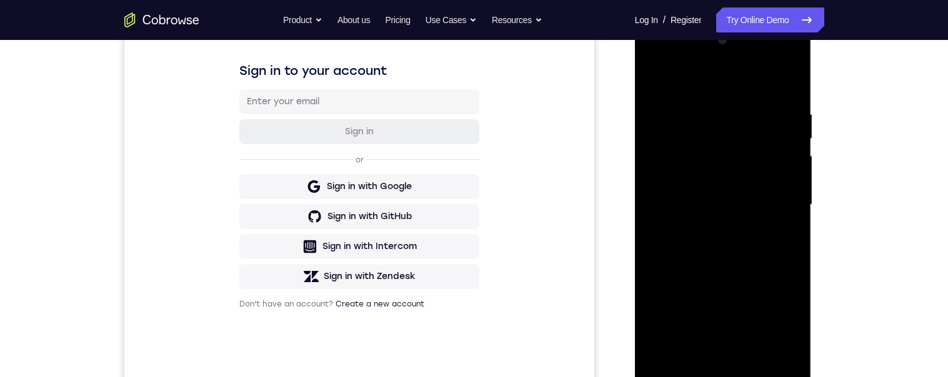
click at [651, 79] on div at bounding box center [722, 205] width 157 height 350
click at [656, 79] on div at bounding box center [722, 205] width 157 height 350
click at [792, 78] on div at bounding box center [722, 205] width 157 height 350
click at [689, 111] on div at bounding box center [722, 205] width 157 height 350
click at [672, 271] on div at bounding box center [722, 205] width 157 height 350
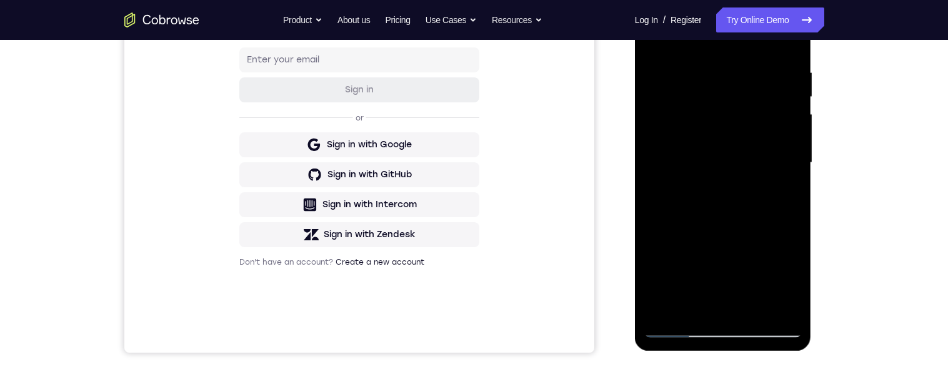
scroll to position [226, 0]
click at [696, 144] on div at bounding box center [722, 165] width 157 height 350
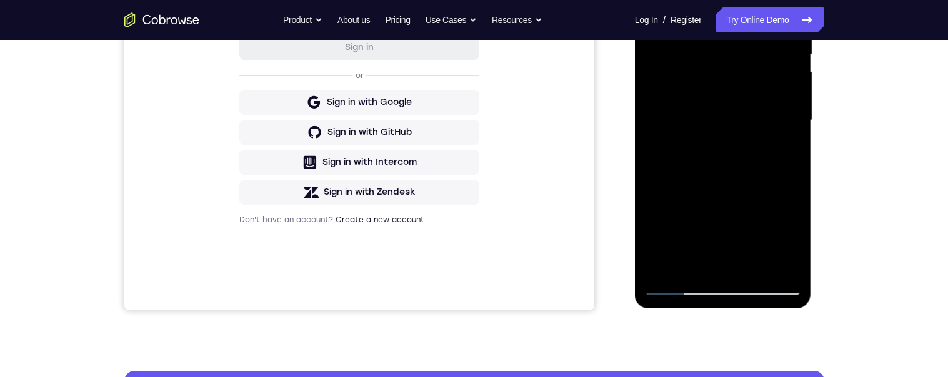
click at [784, 152] on div at bounding box center [722, 121] width 157 height 350
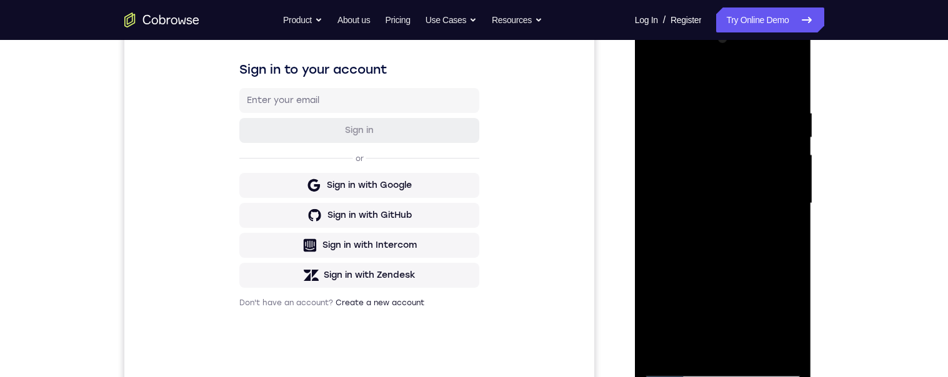
click at [650, 79] on div at bounding box center [722, 204] width 157 height 350
click at [726, 221] on div at bounding box center [722, 204] width 157 height 350
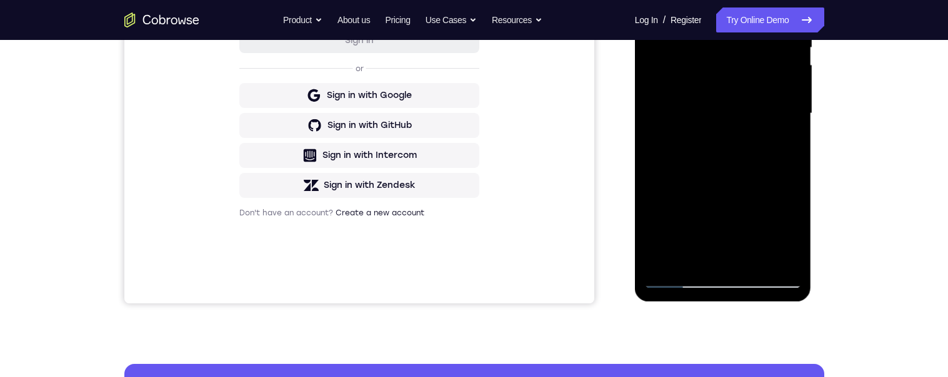
scroll to position [281, 0]
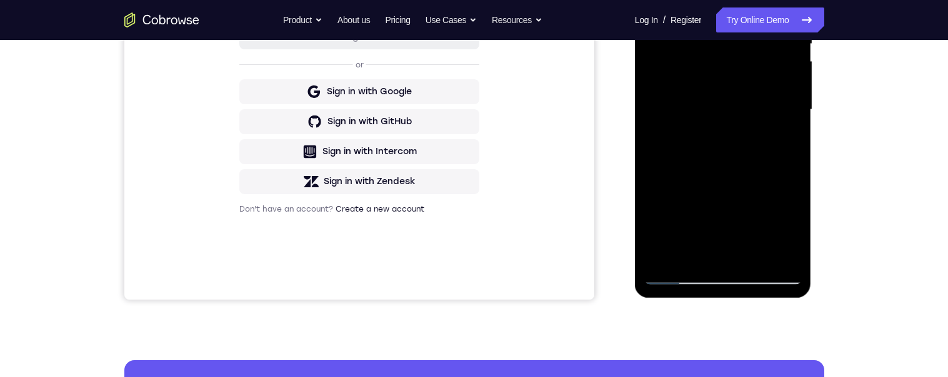
click at [787, 231] on div at bounding box center [722, 110] width 157 height 350
click at [789, 236] on div at bounding box center [722, 110] width 157 height 350
click at [726, 164] on div at bounding box center [722, 110] width 157 height 350
click at [756, 166] on div at bounding box center [722, 110] width 157 height 350
click at [783, 142] on div at bounding box center [722, 110] width 157 height 350
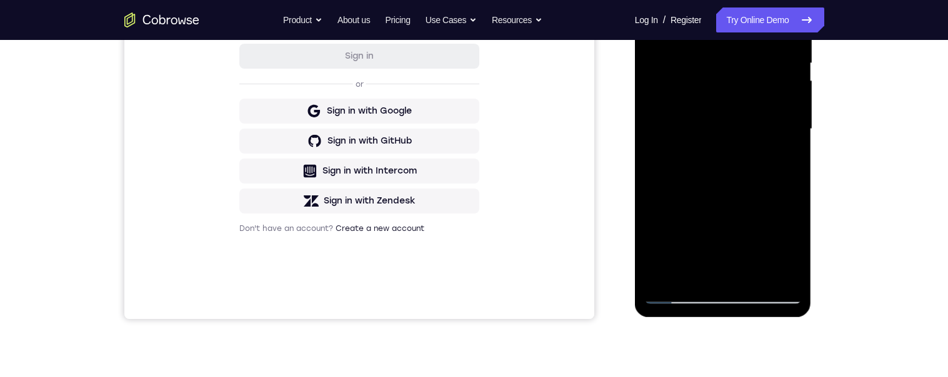
scroll to position [189, 0]
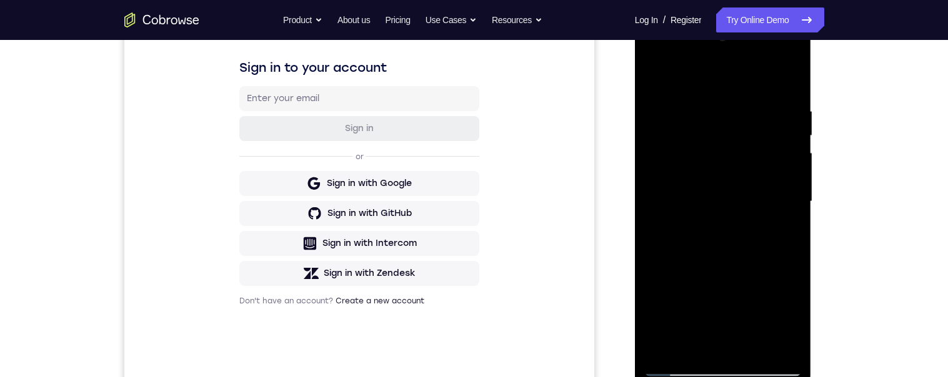
click at [652, 78] on div at bounding box center [722, 202] width 157 height 350
click at [695, 207] on div at bounding box center [722, 202] width 157 height 350
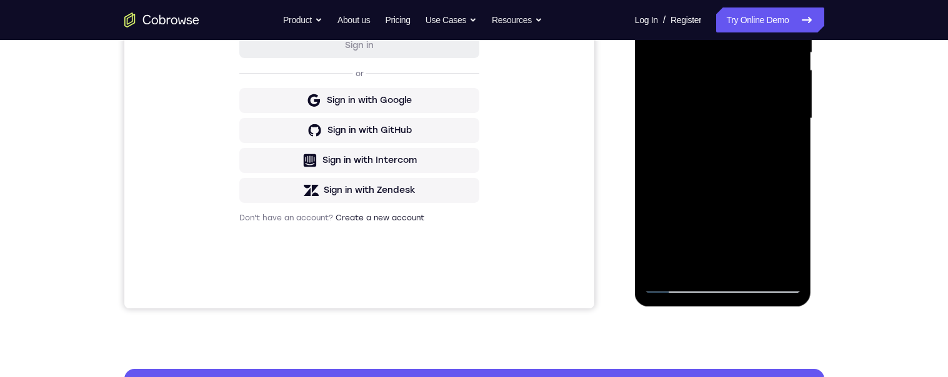
scroll to position [309, 0]
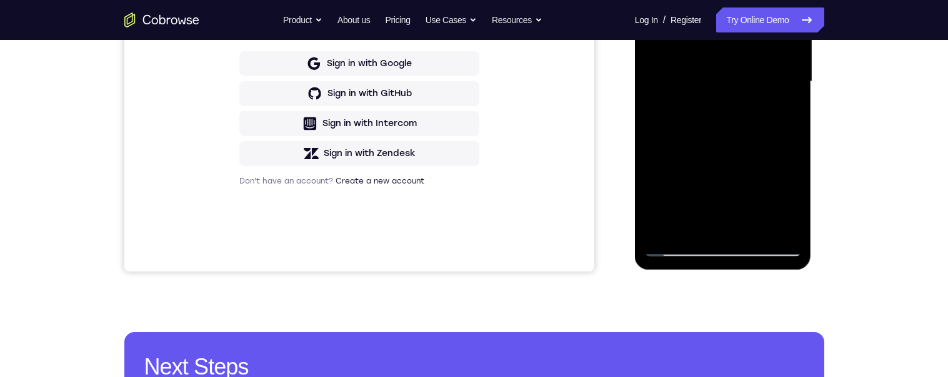
click at [786, 113] on div at bounding box center [722, 82] width 157 height 350
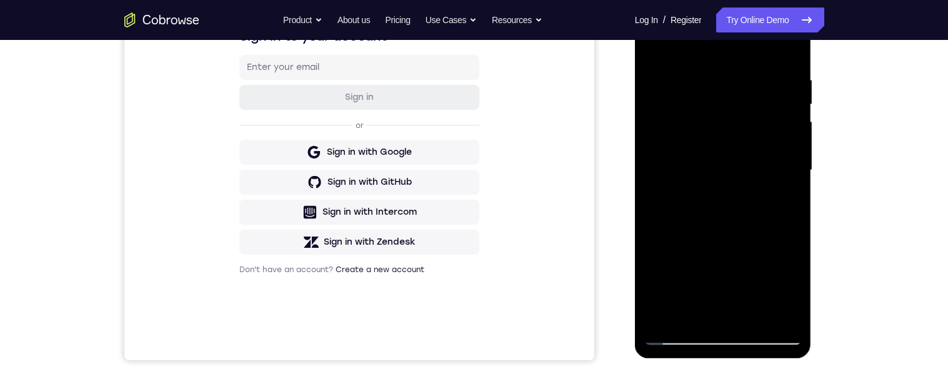
click at [652, 47] on div at bounding box center [722, 171] width 157 height 350
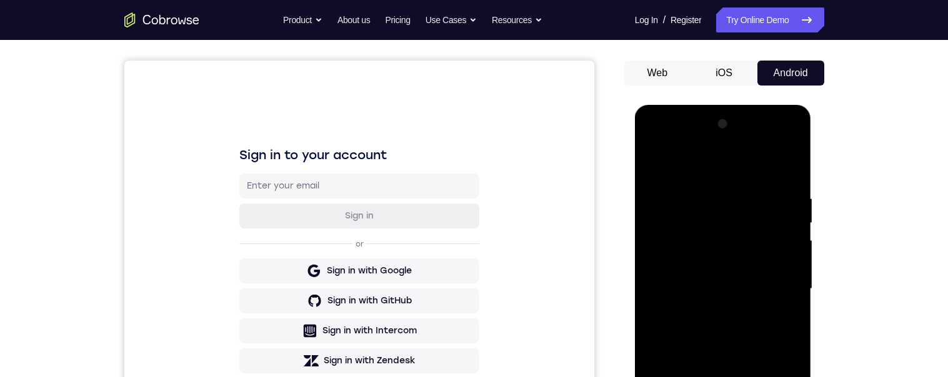
scroll to position [183, 0]
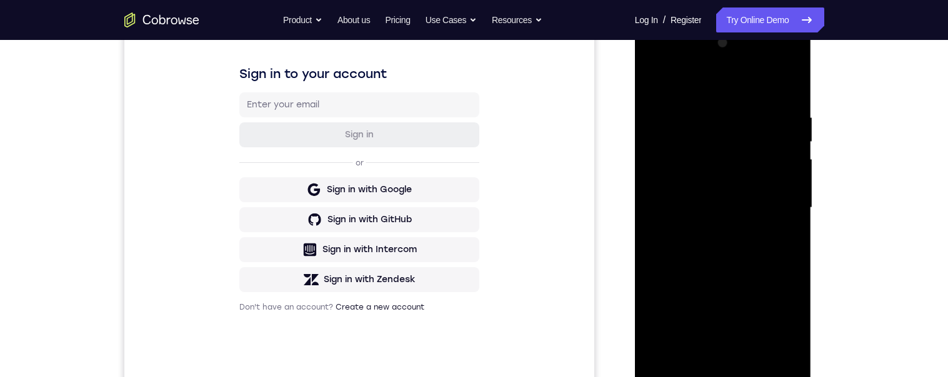
click at [660, 81] on div at bounding box center [722, 208] width 157 height 350
click at [893, 266] on div "Your Support Agent Your Customer Web iOS Android Next Steps We’d be happy to gi…" at bounding box center [474, 269] width 948 height 824
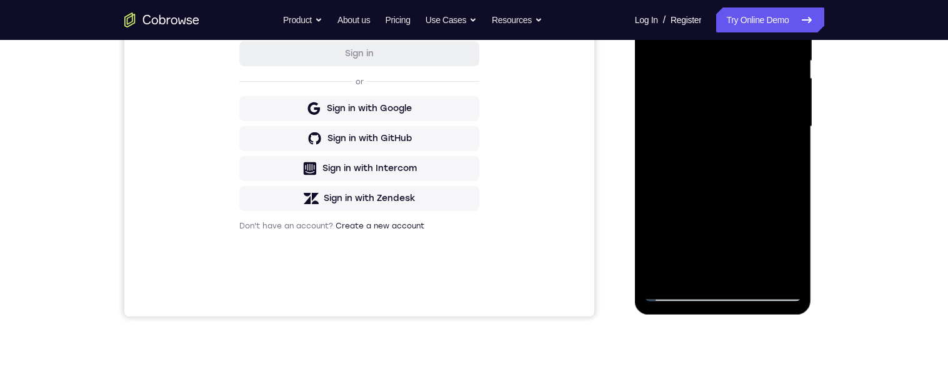
scroll to position [261, 0]
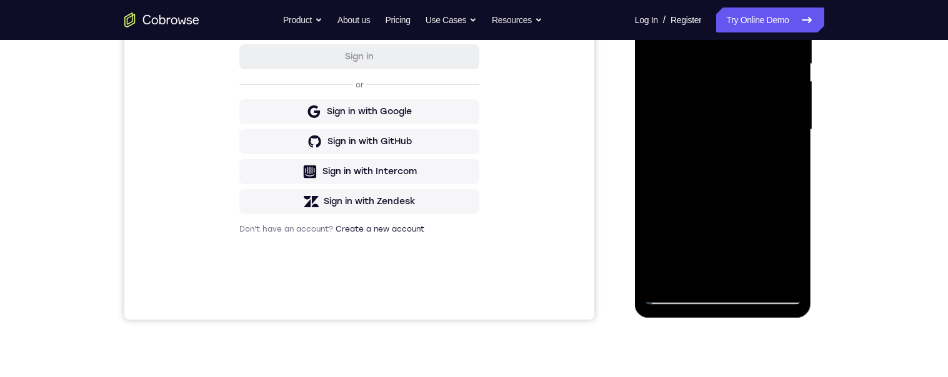
click at [792, 132] on div at bounding box center [722, 130] width 157 height 350
click at [796, 134] on div at bounding box center [722, 130] width 157 height 350
click at [792, 136] on div at bounding box center [722, 130] width 157 height 350
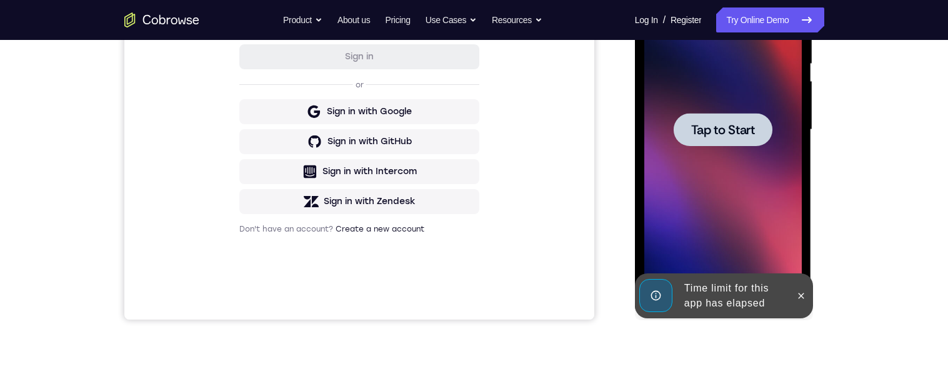
scroll to position [255, 0]
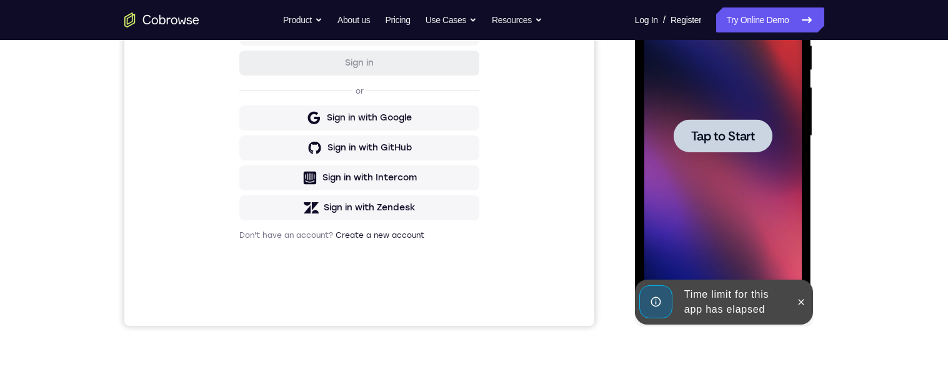
click at [706, 184] on div at bounding box center [722, 136] width 157 height 350
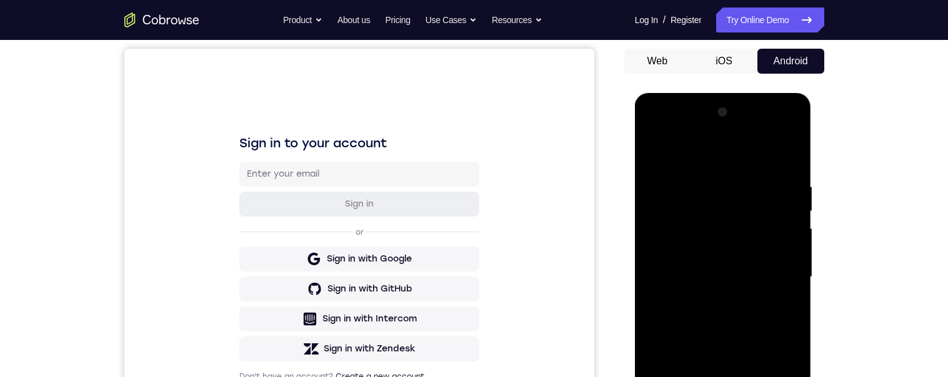
scroll to position [164, 0]
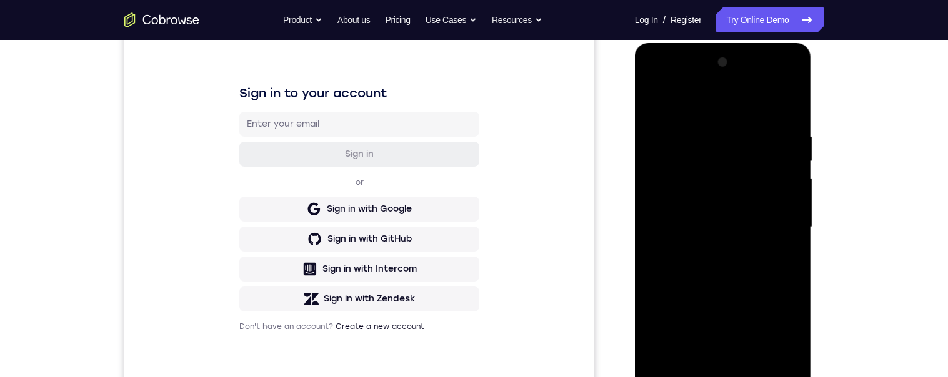
click at [716, 377] on div at bounding box center [722, 227] width 157 height 350
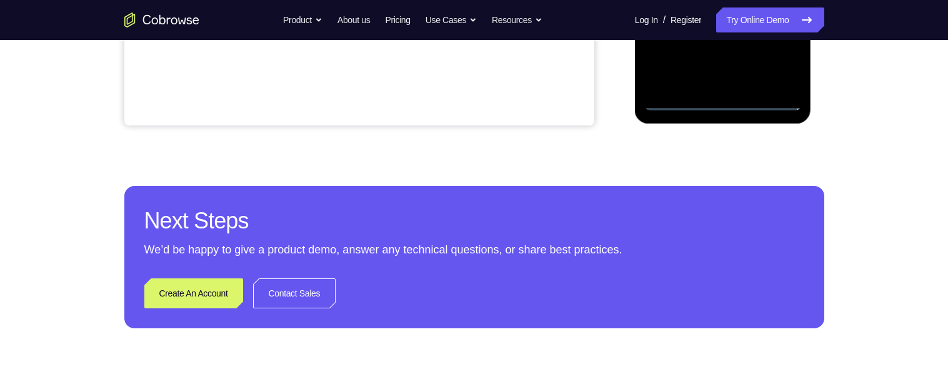
scroll to position [388, 0]
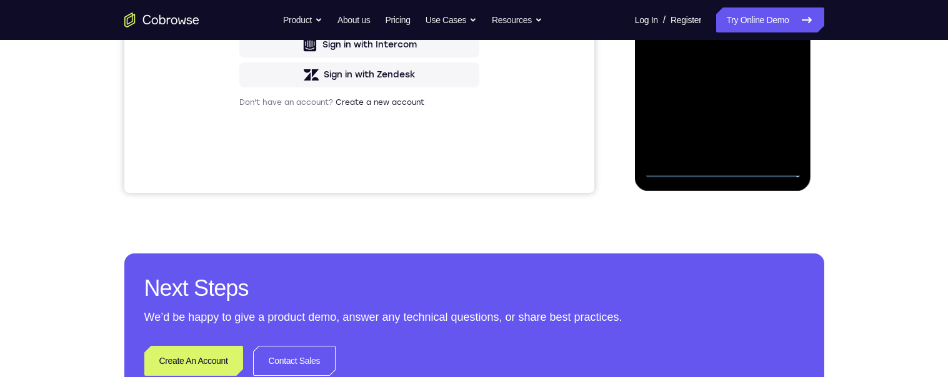
click at [779, 116] on div at bounding box center [722, 3] width 157 height 350
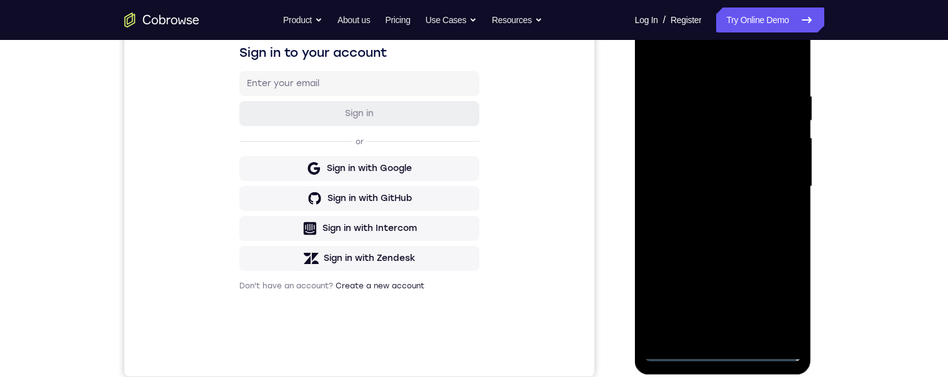
scroll to position [176, 0]
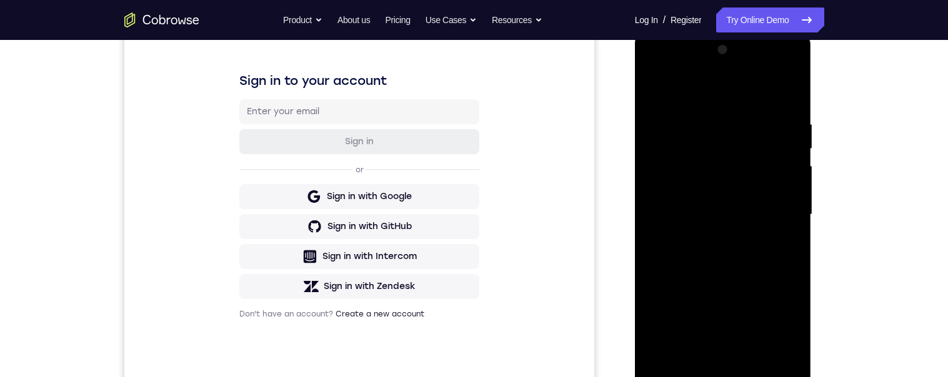
click at [698, 88] on div at bounding box center [722, 215] width 157 height 350
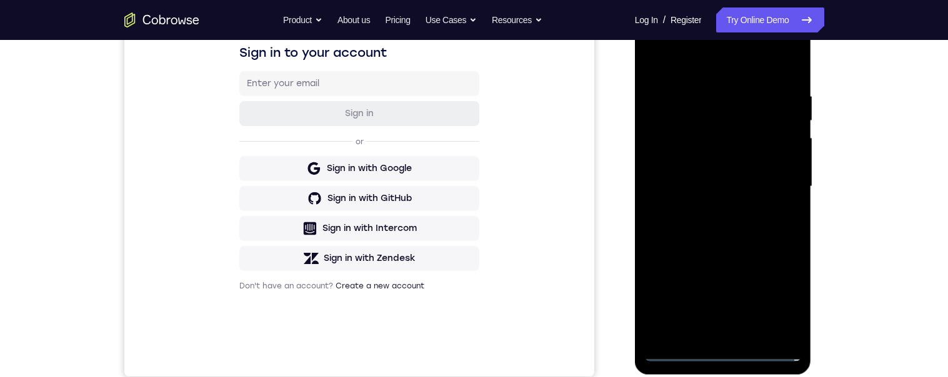
scroll to position [227, 0]
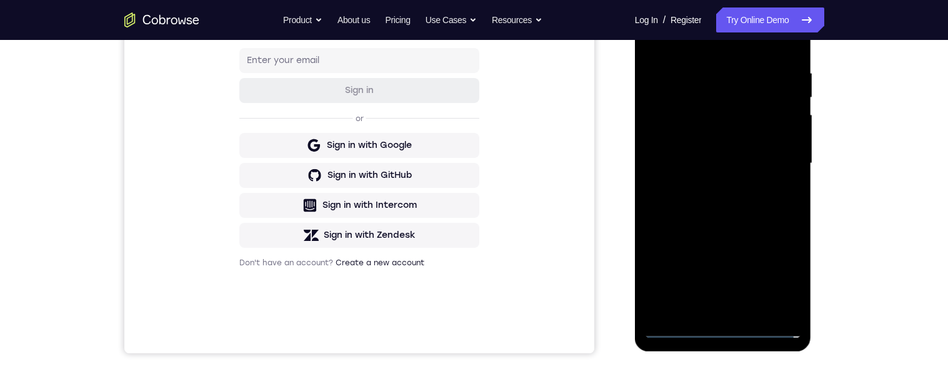
click at [772, 159] on div at bounding box center [722, 164] width 157 height 350
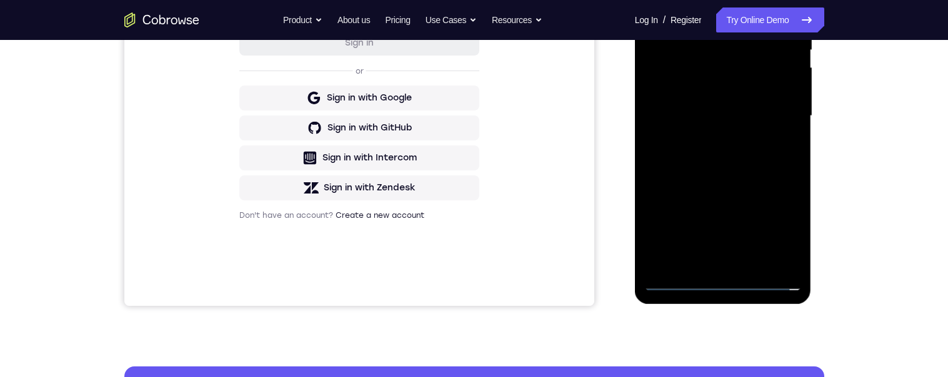
click at [710, 263] on div at bounding box center [722, 116] width 157 height 350
click at [769, 104] on div at bounding box center [722, 116] width 157 height 350
click at [705, 87] on div at bounding box center [722, 116] width 157 height 350
click at [751, 107] on div at bounding box center [722, 116] width 157 height 350
click at [754, 120] on div at bounding box center [722, 116] width 157 height 350
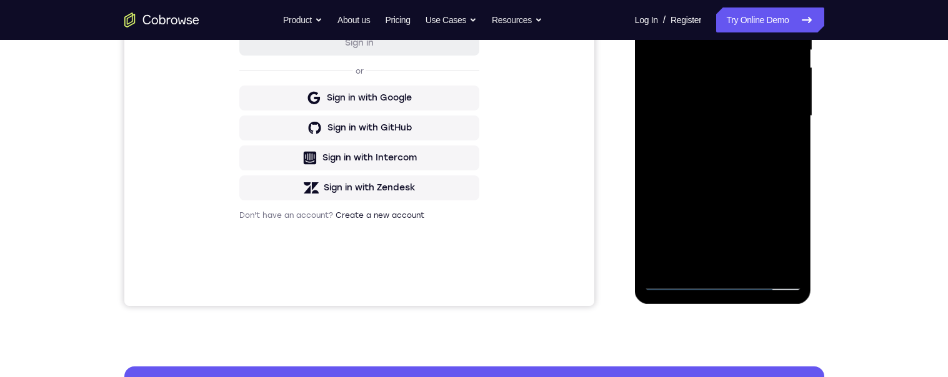
click at [769, 166] on div at bounding box center [722, 116] width 157 height 350
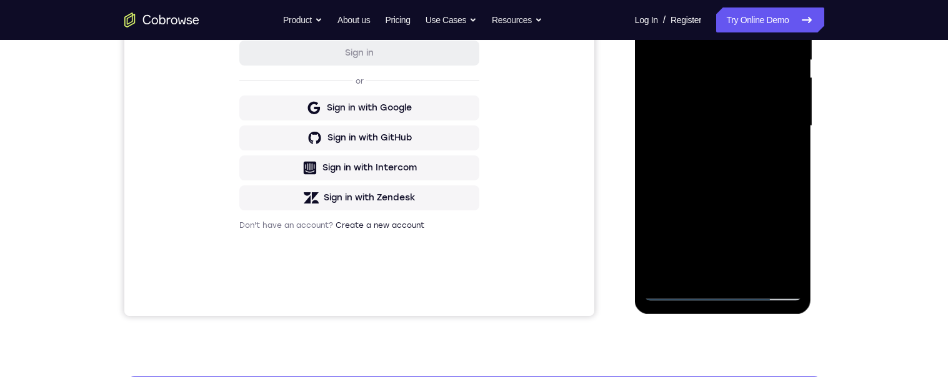
click at [794, 136] on div at bounding box center [722, 126] width 157 height 350
click at [794, 134] on div at bounding box center [722, 126] width 157 height 350
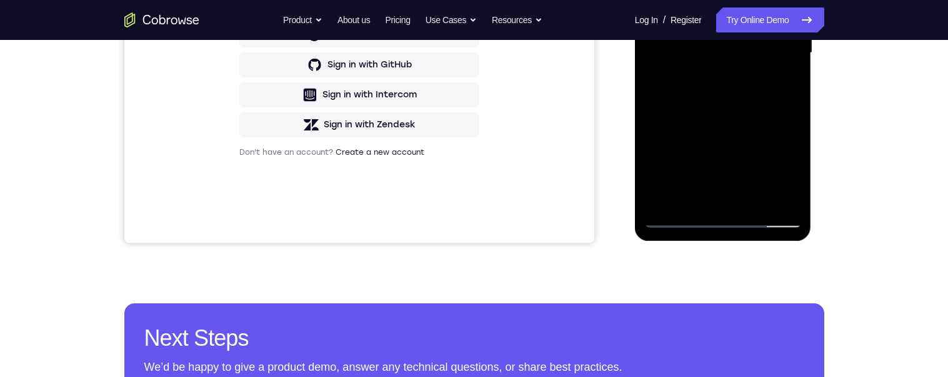
click at [758, 197] on div at bounding box center [722, 53] width 157 height 350
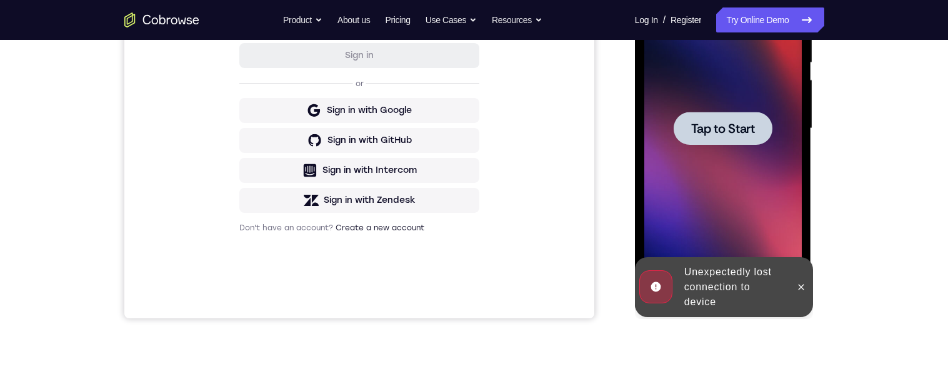
scroll to position [204, 0]
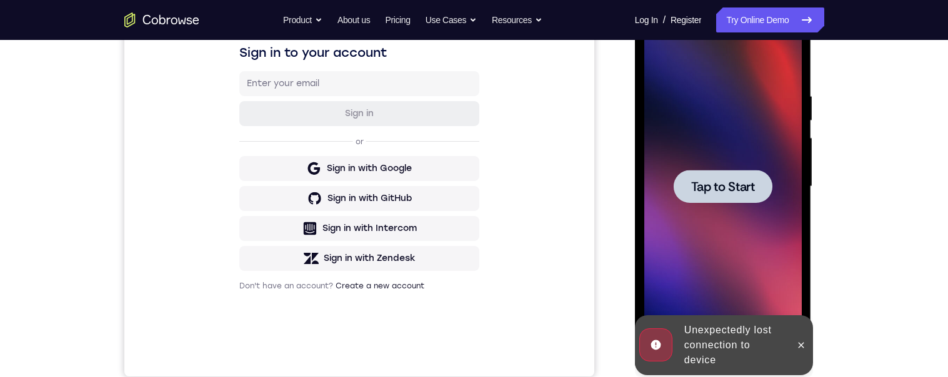
click at [716, 201] on div at bounding box center [723, 186] width 99 height 33
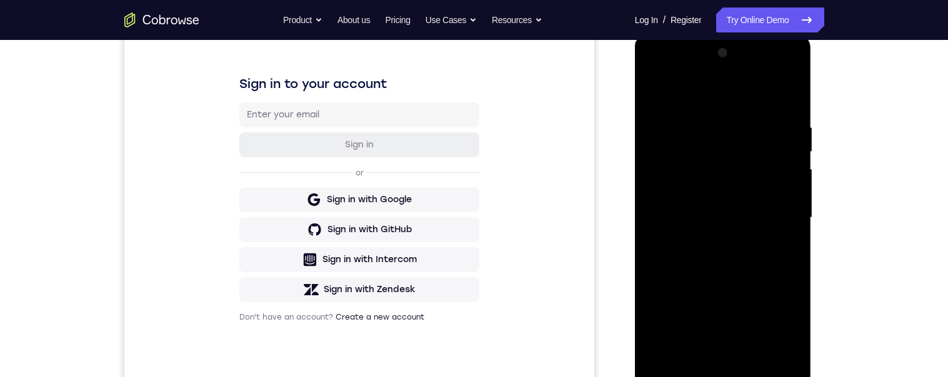
scroll to position [287, 0]
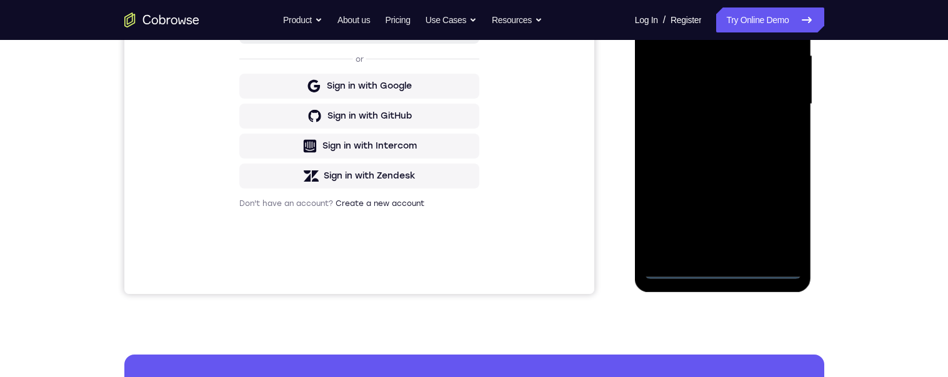
click at [724, 268] on div at bounding box center [722, 104] width 157 height 350
click at [782, 214] on div at bounding box center [722, 104] width 157 height 350
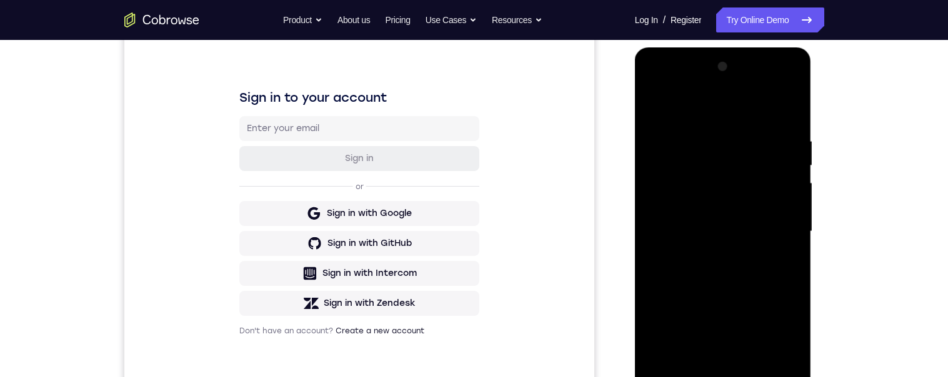
scroll to position [159, 0]
click at [695, 111] on div at bounding box center [722, 232] width 157 height 350
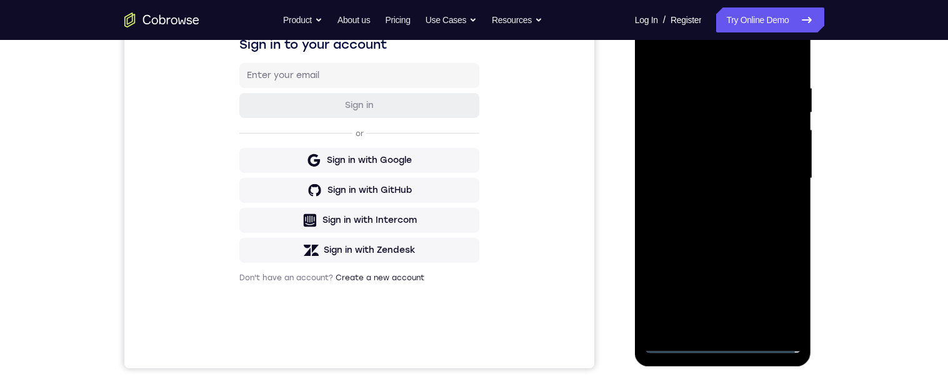
click at [776, 171] on div at bounding box center [722, 179] width 157 height 350
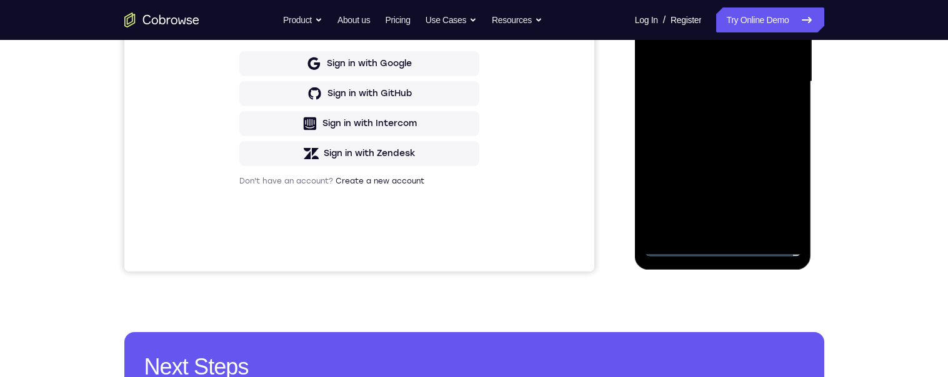
click at [711, 231] on div at bounding box center [722, 82] width 157 height 350
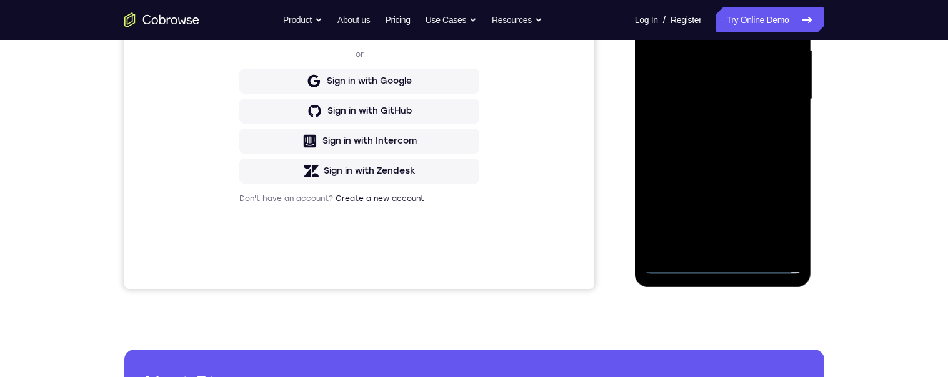
click at [769, 86] on div at bounding box center [722, 99] width 157 height 350
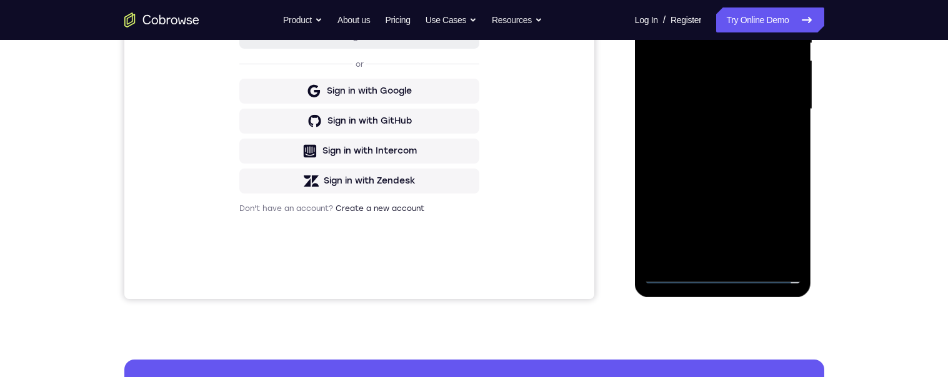
scroll to position [237, 0]
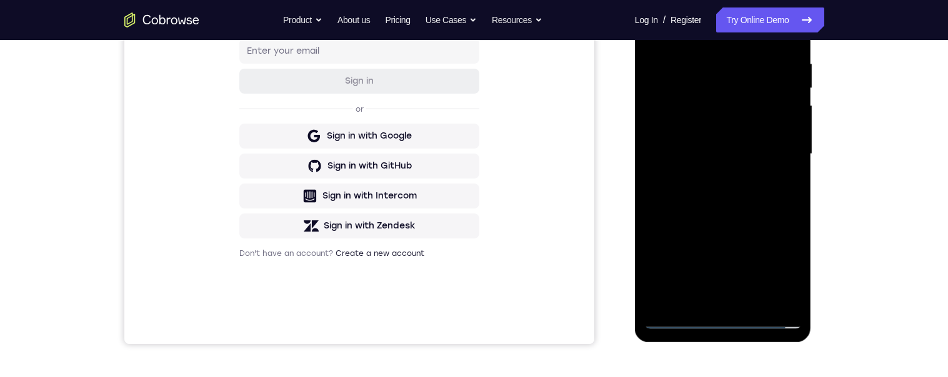
click at [692, 126] on div at bounding box center [722, 154] width 157 height 350
click at [738, 156] on div at bounding box center [722, 154] width 157 height 350
click at [773, 197] on div at bounding box center [722, 154] width 157 height 350
click at [771, 206] on div at bounding box center [722, 154] width 157 height 350
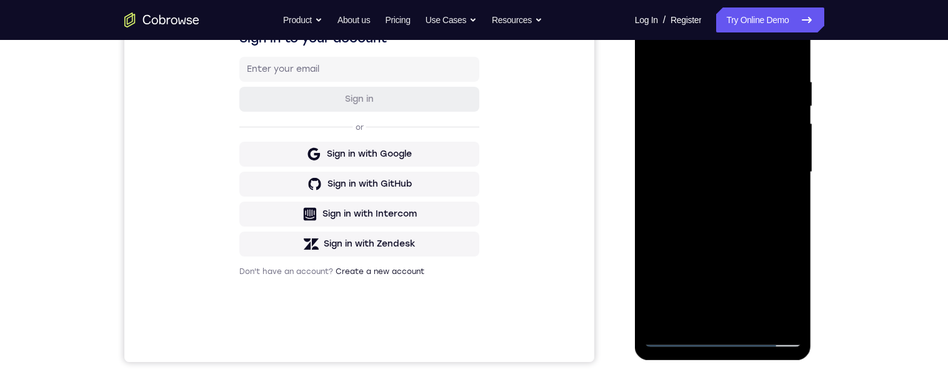
scroll to position [208, 0]
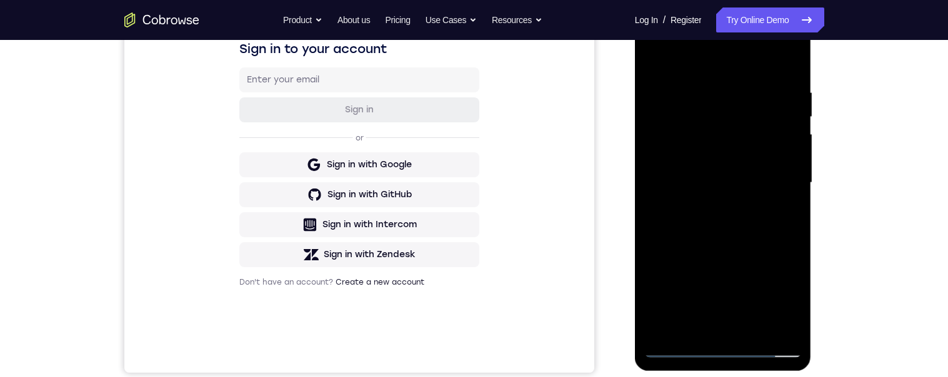
click at [705, 89] on div at bounding box center [722, 183] width 157 height 350
click at [783, 59] on div at bounding box center [722, 183] width 157 height 350
click at [892, 214] on div "Your Support Agent Your Customer Web iOS Android Next Steps We’d be happy to gi…" at bounding box center [474, 244] width 948 height 824
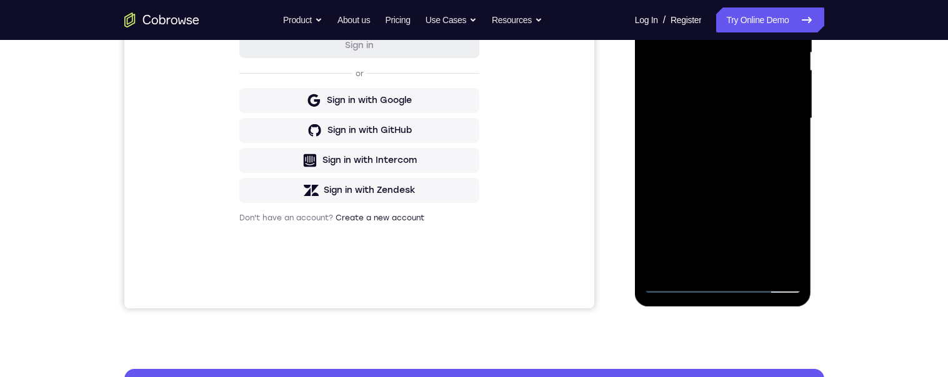
scroll to position [177, 0]
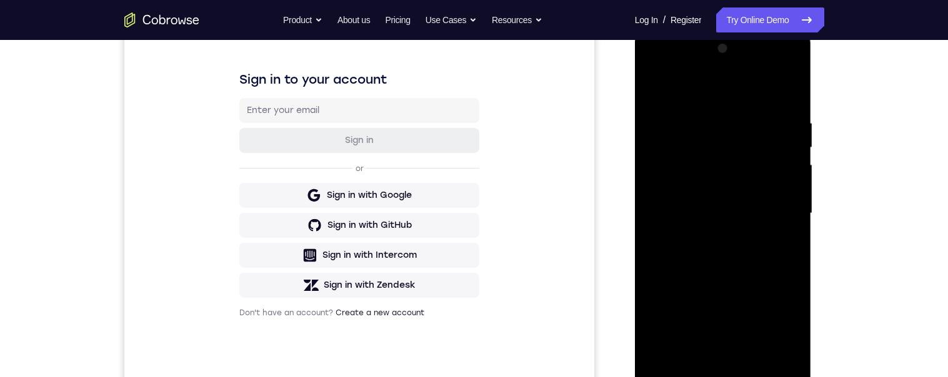
click at [781, 95] on div at bounding box center [722, 214] width 157 height 350
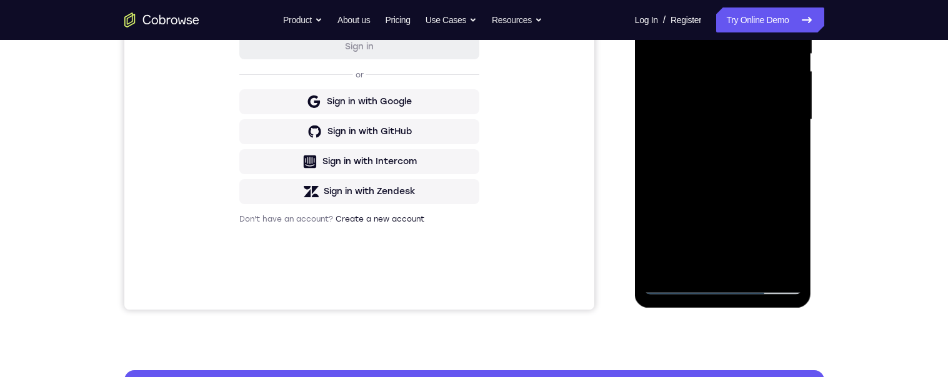
click at [757, 264] on div at bounding box center [722, 120] width 157 height 350
click at [764, 184] on div at bounding box center [722, 120] width 157 height 350
click at [746, 131] on div at bounding box center [722, 120] width 157 height 350
click at [786, 156] on div at bounding box center [722, 120] width 157 height 350
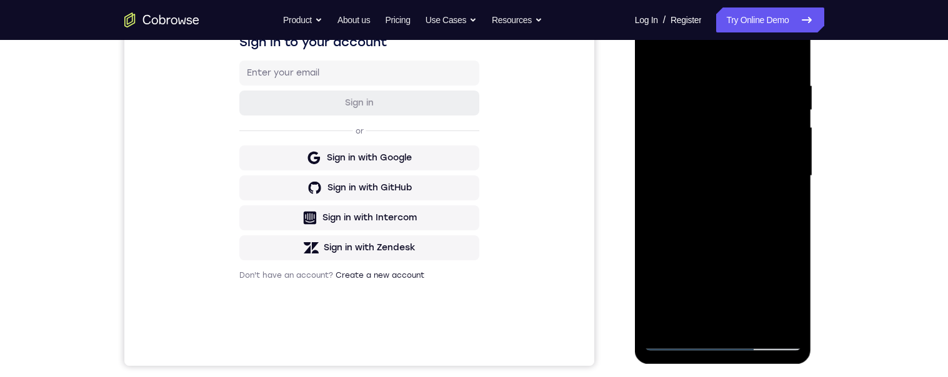
scroll to position [173, 0]
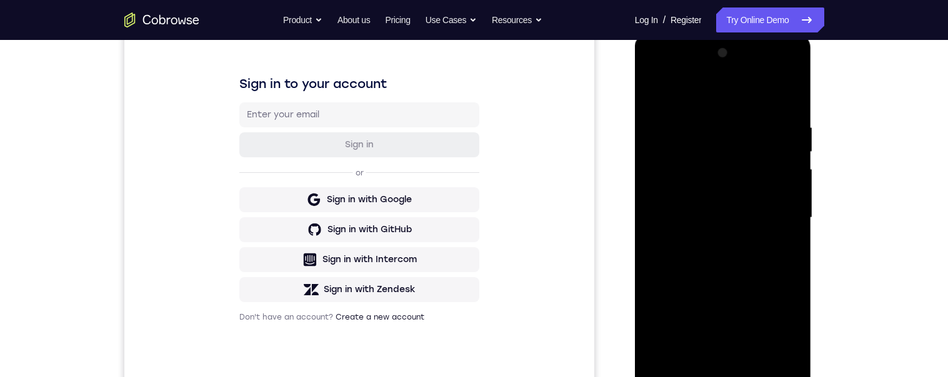
click at [652, 100] on div at bounding box center [722, 218] width 157 height 350
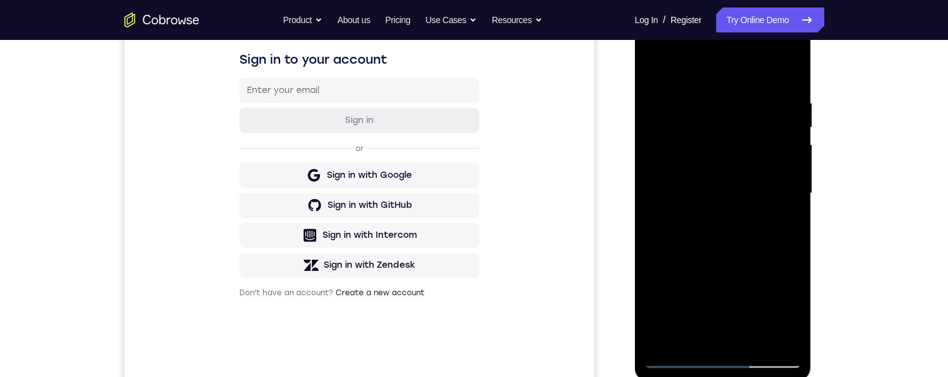
scroll to position [189, 0]
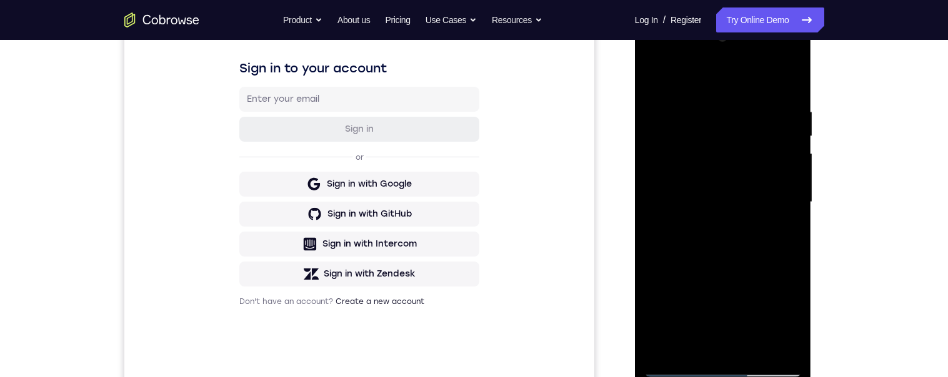
click at [653, 84] on div at bounding box center [722, 202] width 157 height 350
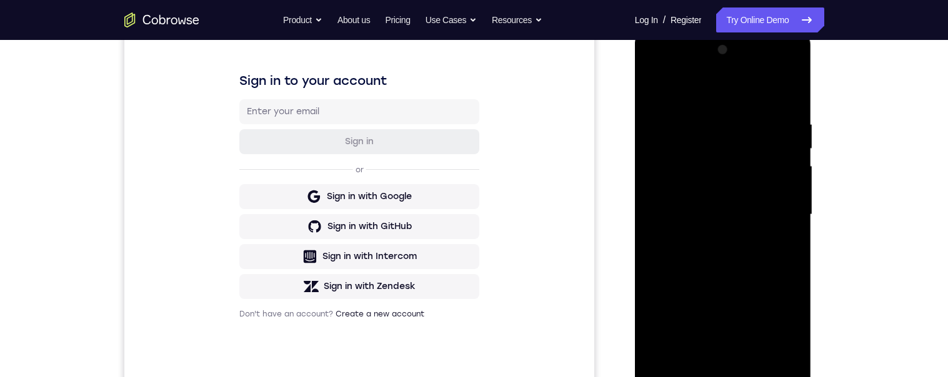
click at [655, 87] on div at bounding box center [722, 215] width 157 height 350
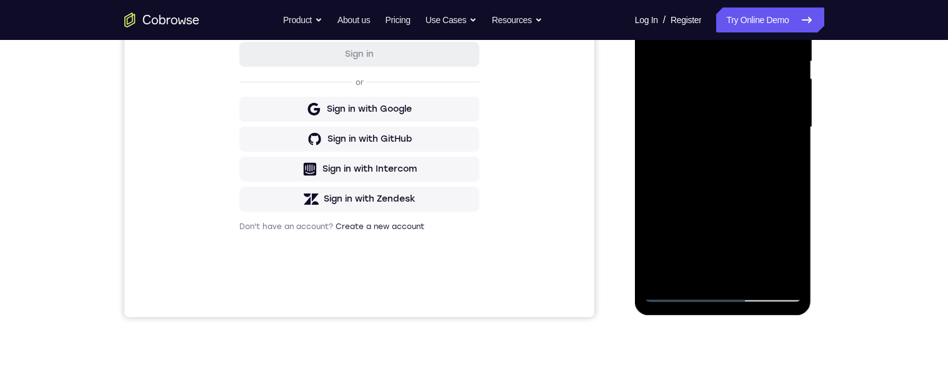
scroll to position [207, 0]
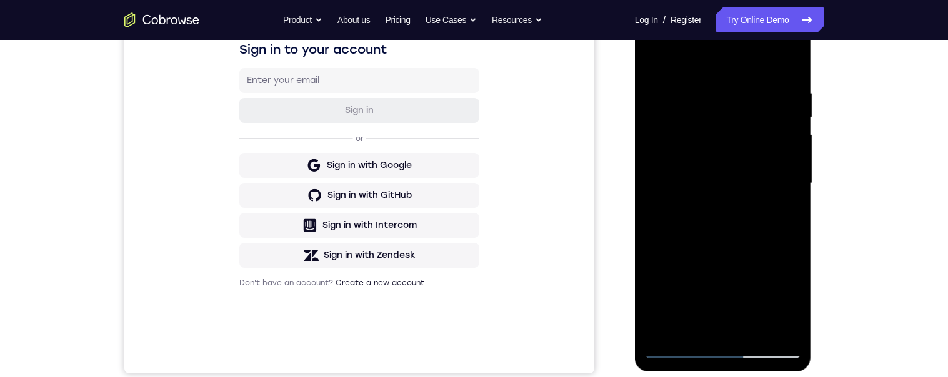
click at [747, 84] on div at bounding box center [722, 184] width 157 height 350
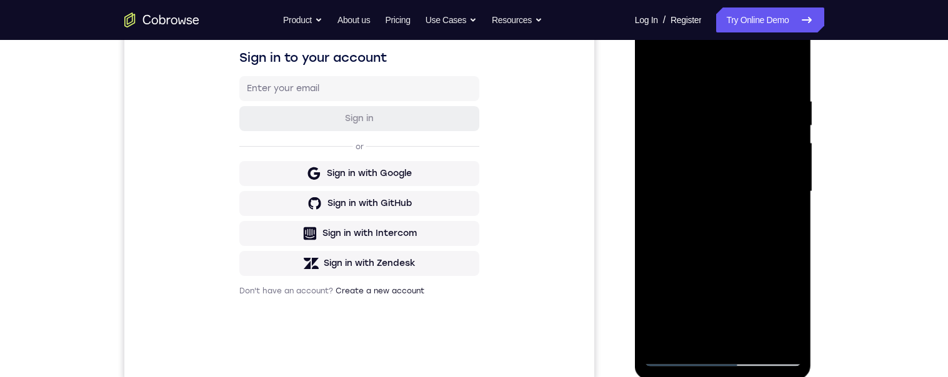
click at [788, 219] on div at bounding box center [722, 192] width 157 height 350
click at [785, 233] on div at bounding box center [722, 192] width 157 height 350
click at [786, 236] on div at bounding box center [722, 192] width 157 height 350
click at [791, 64] on div at bounding box center [722, 192] width 157 height 350
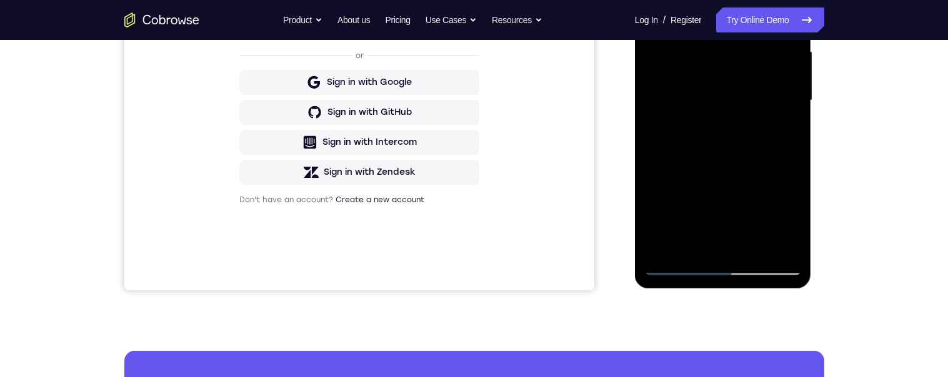
click at [754, 245] on div at bounding box center [722, 101] width 157 height 350
click at [717, 86] on div at bounding box center [722, 101] width 157 height 350
click at [787, 131] on div at bounding box center [722, 101] width 157 height 350
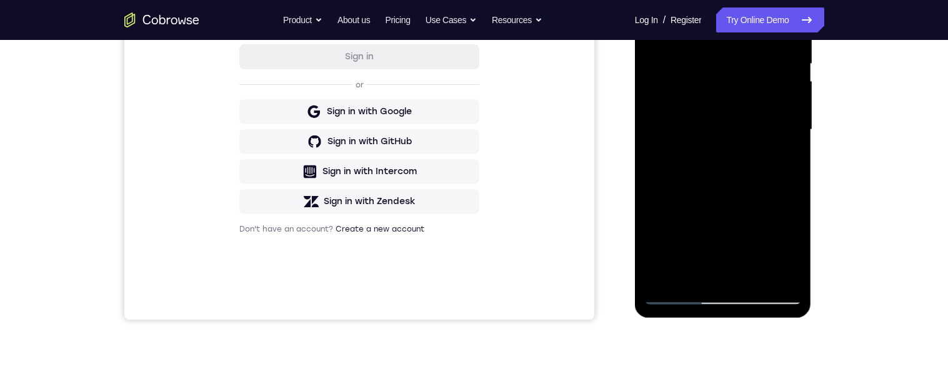
click at [788, 247] on div at bounding box center [722, 130] width 157 height 350
click at [796, 167] on div at bounding box center [722, 130] width 157 height 350
click at [783, 272] on div at bounding box center [722, 130] width 157 height 350
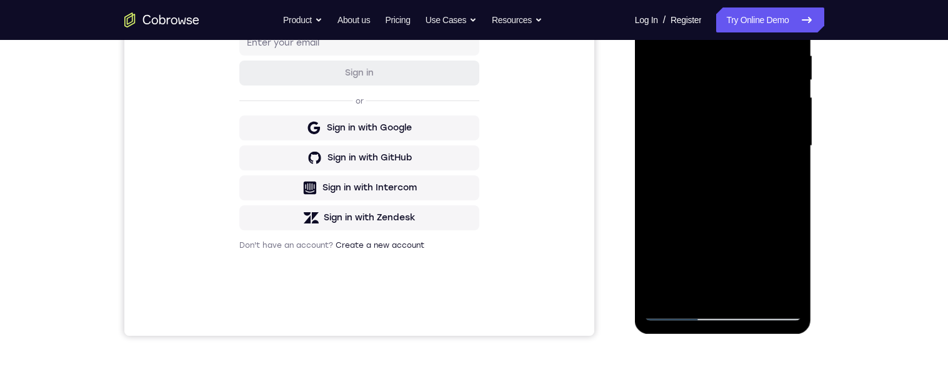
scroll to position [221, 0]
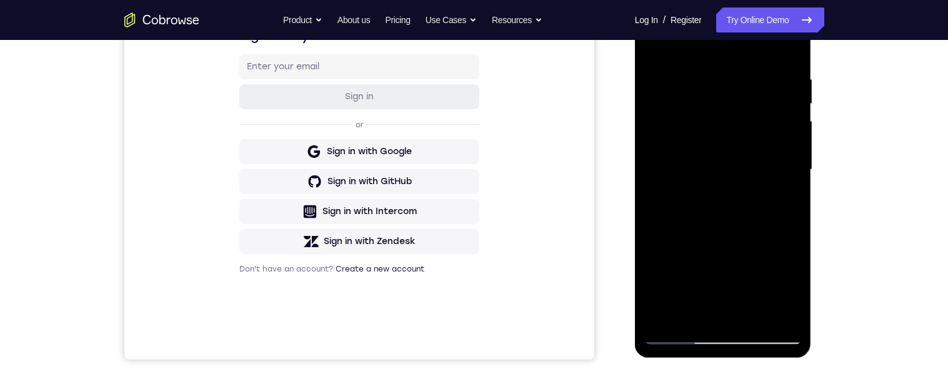
click at [648, 51] on div at bounding box center [722, 170] width 157 height 350
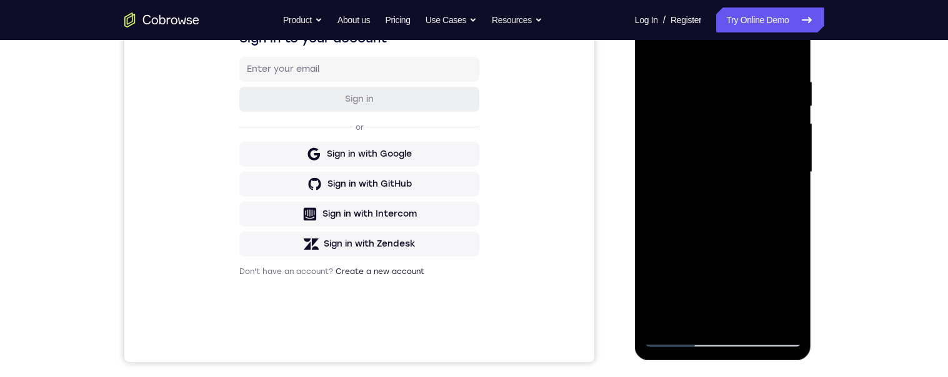
scroll to position [180, 0]
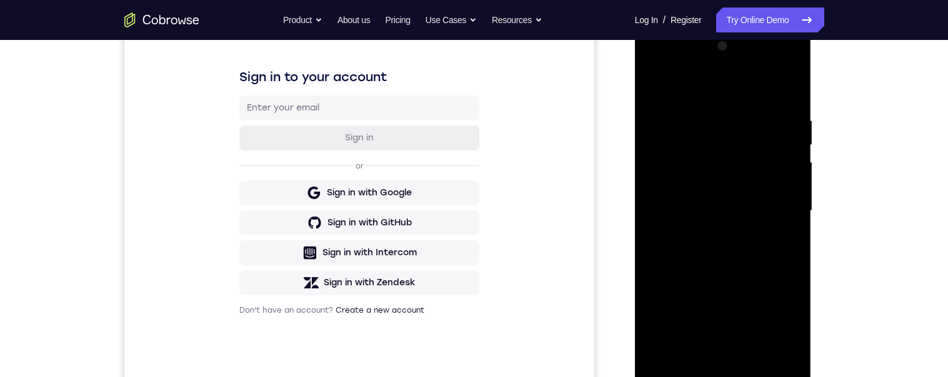
click at [654, 89] on div at bounding box center [722, 211] width 157 height 350
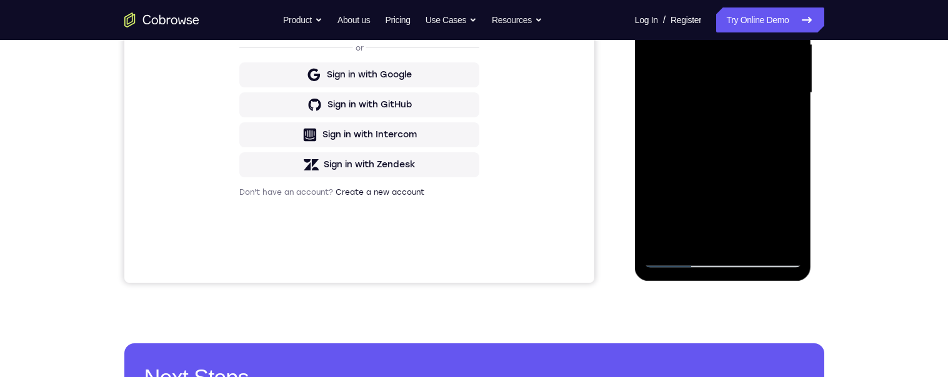
scroll to position [305, 0]
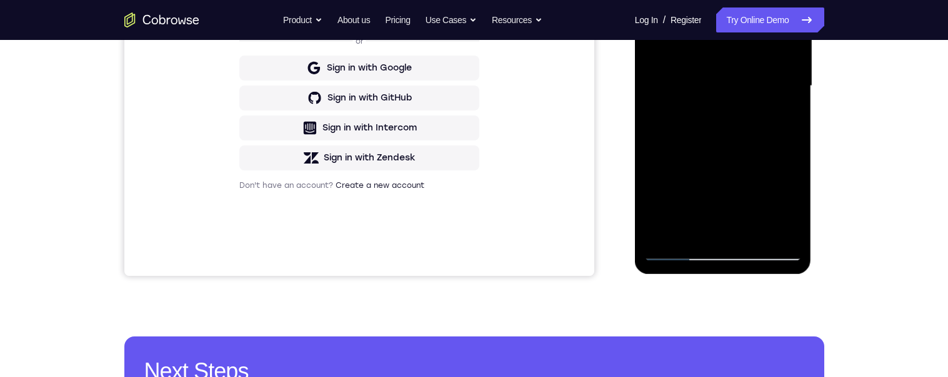
click at [775, 174] on div at bounding box center [722, 86] width 157 height 350
click at [656, 173] on div at bounding box center [722, 86] width 157 height 350
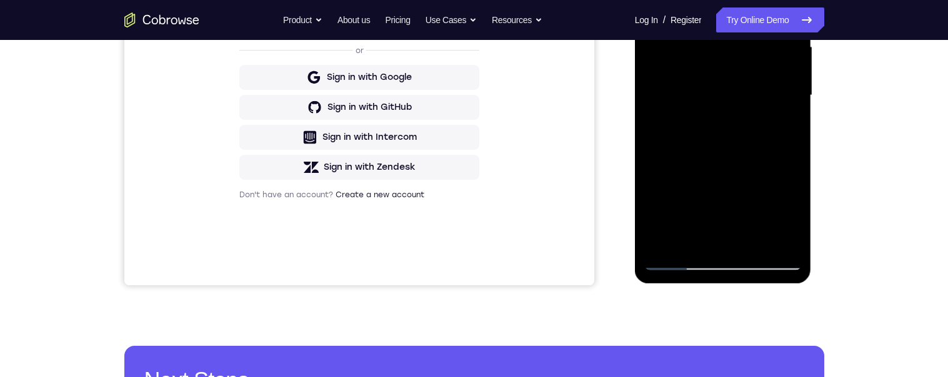
scroll to position [258, 0]
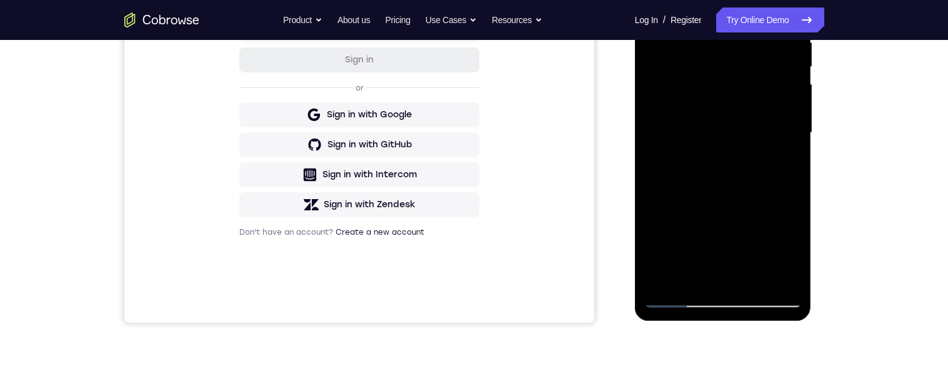
click at [856, 197] on div "Your Support Agent Your Customer Web iOS Android Next Steps We’d be happy to gi…" at bounding box center [474, 194] width 800 height 824
click at [796, 132] on div at bounding box center [722, 133] width 157 height 350
click at [794, 136] on div at bounding box center [722, 133] width 157 height 350
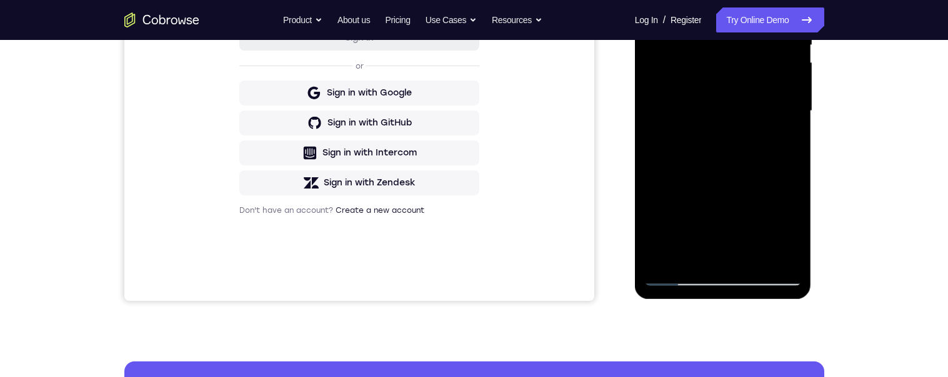
scroll to position [384, 0]
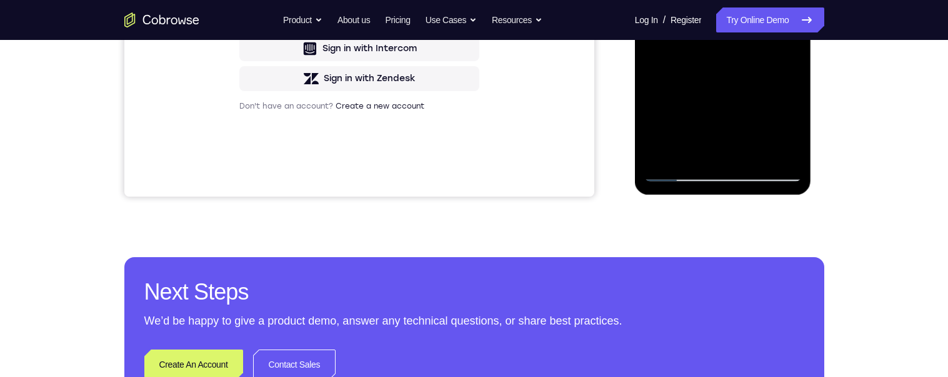
click at [757, 152] on div at bounding box center [722, 7] width 157 height 350
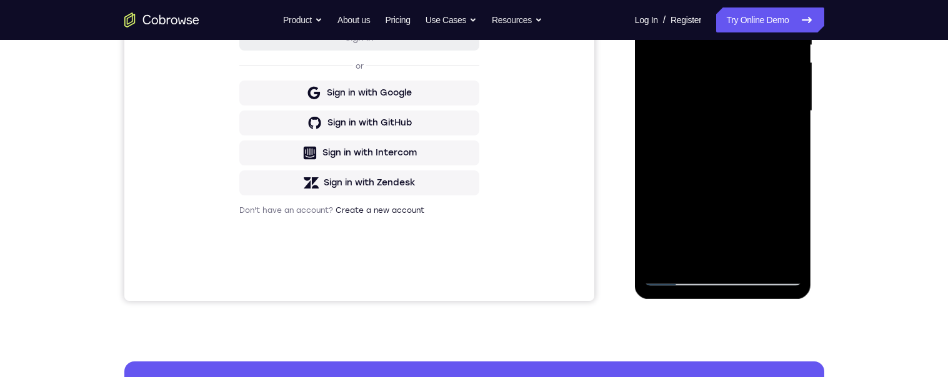
scroll to position [266, 0]
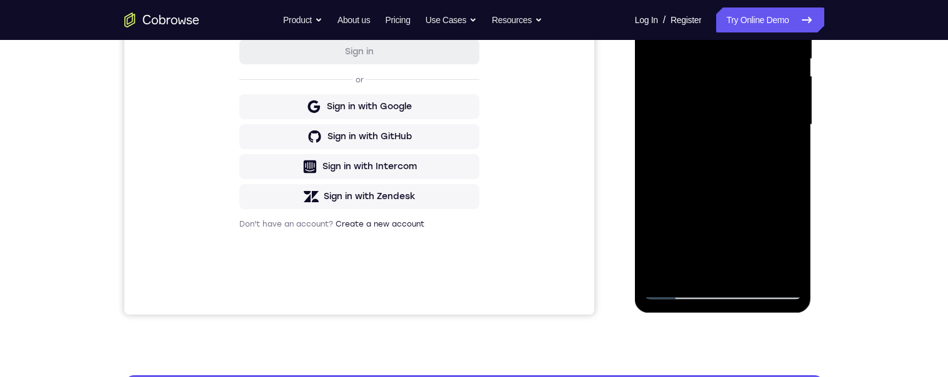
click at [729, 111] on div at bounding box center [722, 125] width 157 height 350
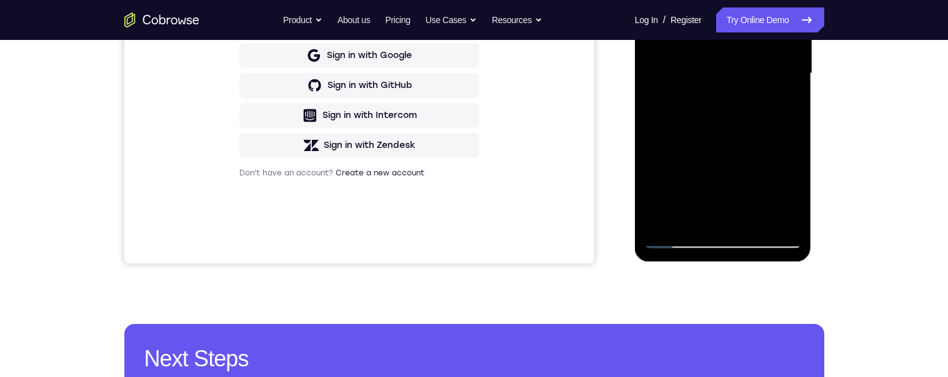
scroll to position [341, 0]
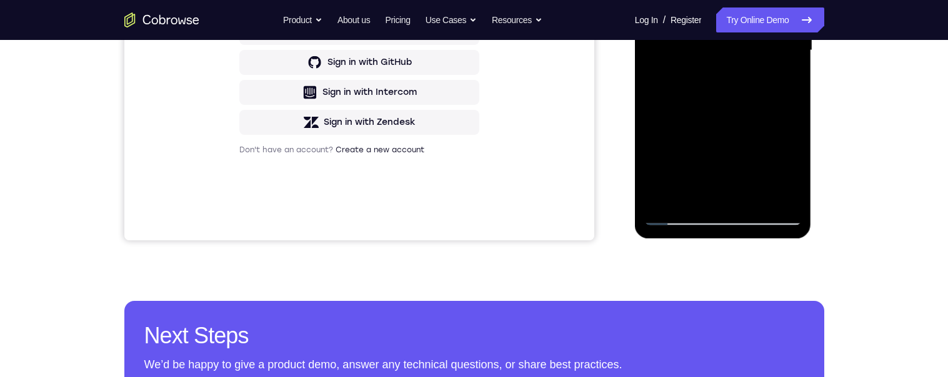
click at [783, 84] on div at bounding box center [722, 51] width 157 height 350
click at [788, 167] on div at bounding box center [722, 51] width 157 height 350
click at [789, 169] on div at bounding box center [722, 51] width 157 height 350
click at [787, 81] on div at bounding box center [722, 51] width 157 height 350
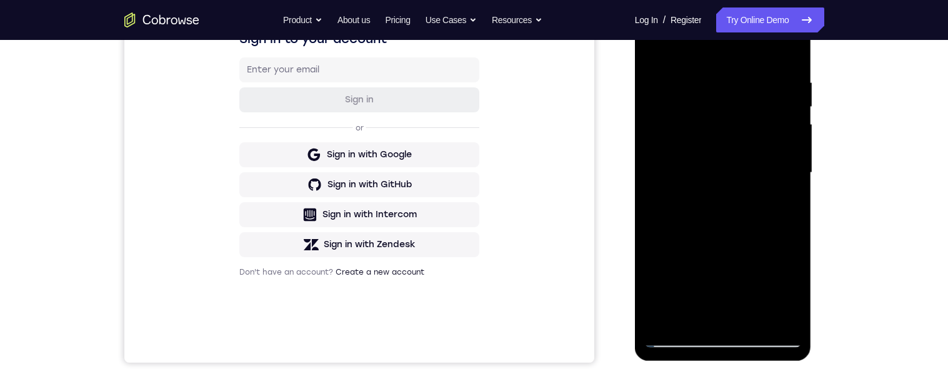
scroll to position [212, 0]
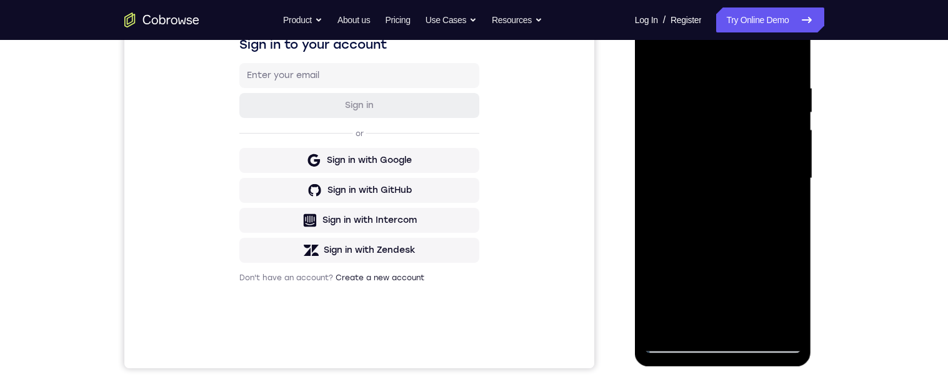
click at [784, 211] on div at bounding box center [722, 179] width 157 height 350
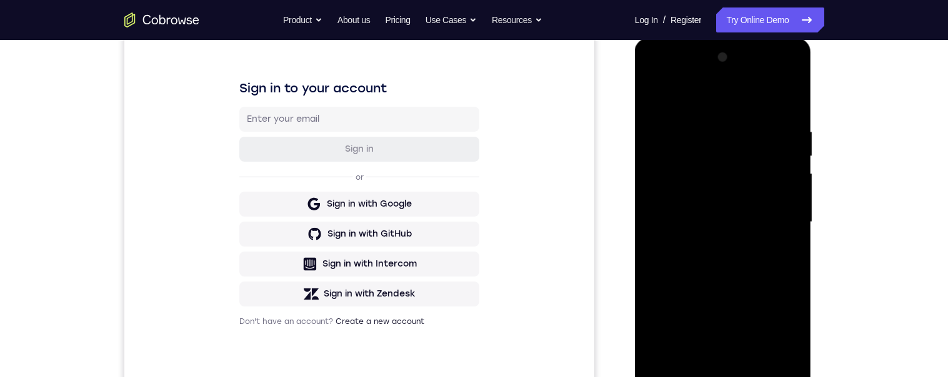
scroll to position [166, 0]
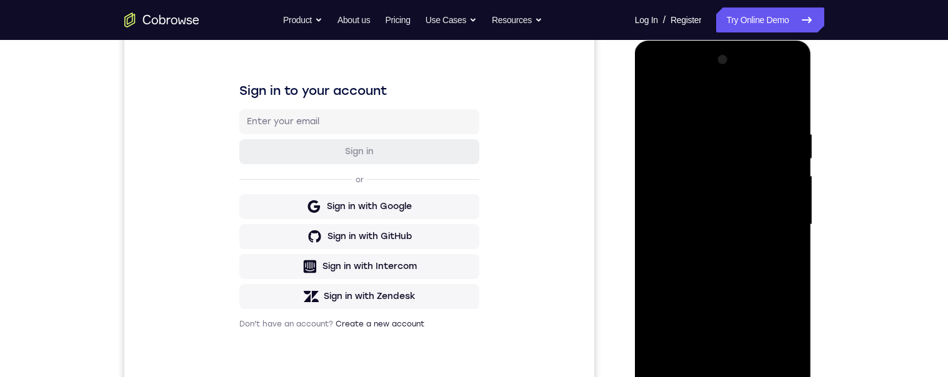
click at [649, 101] on div at bounding box center [722, 225] width 157 height 350
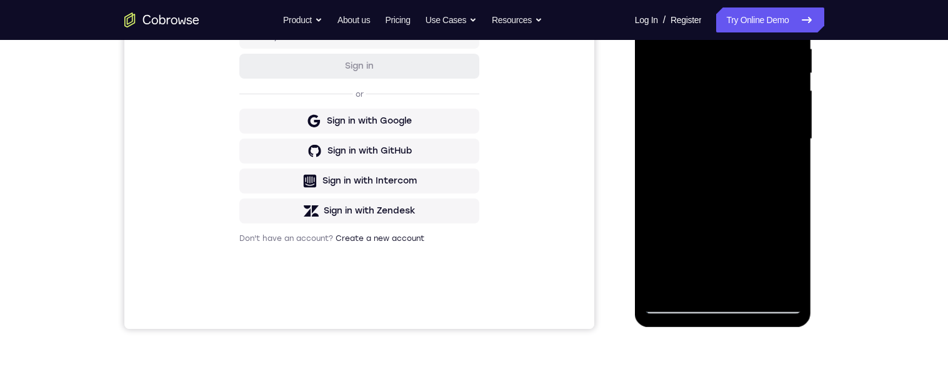
scroll to position [212, 0]
